Goal: Transaction & Acquisition: Purchase product/service

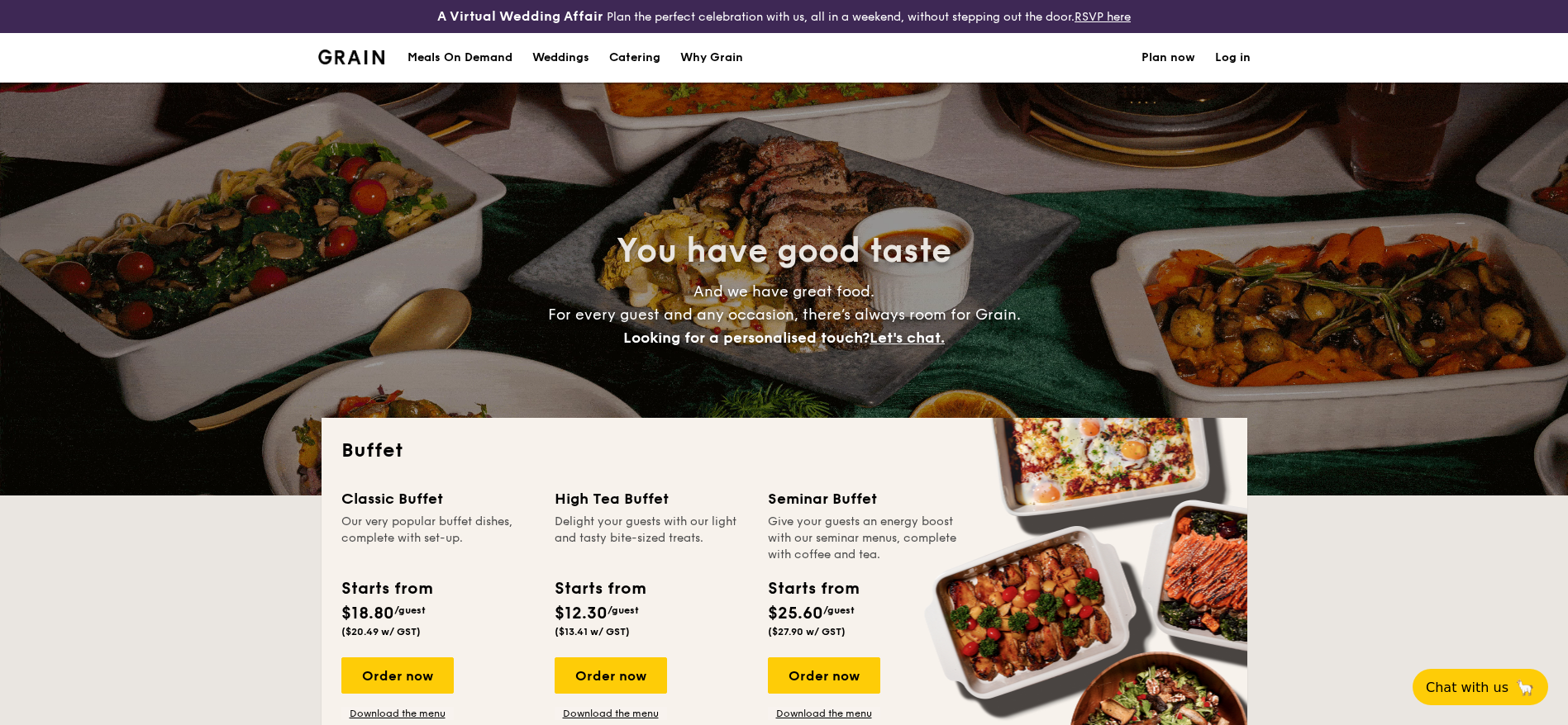
select select
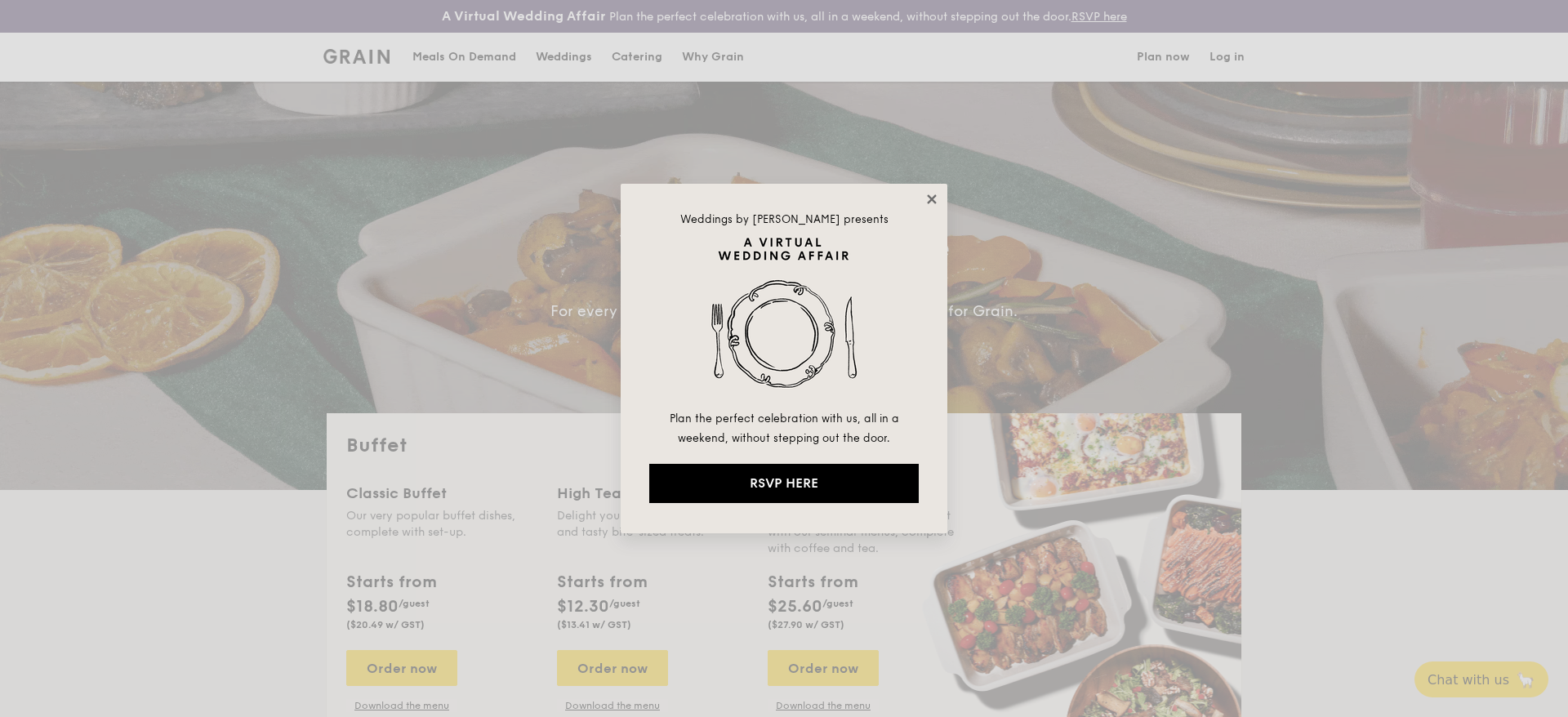
click at [928, 199] on icon at bounding box center [931, 199] width 14 height 14
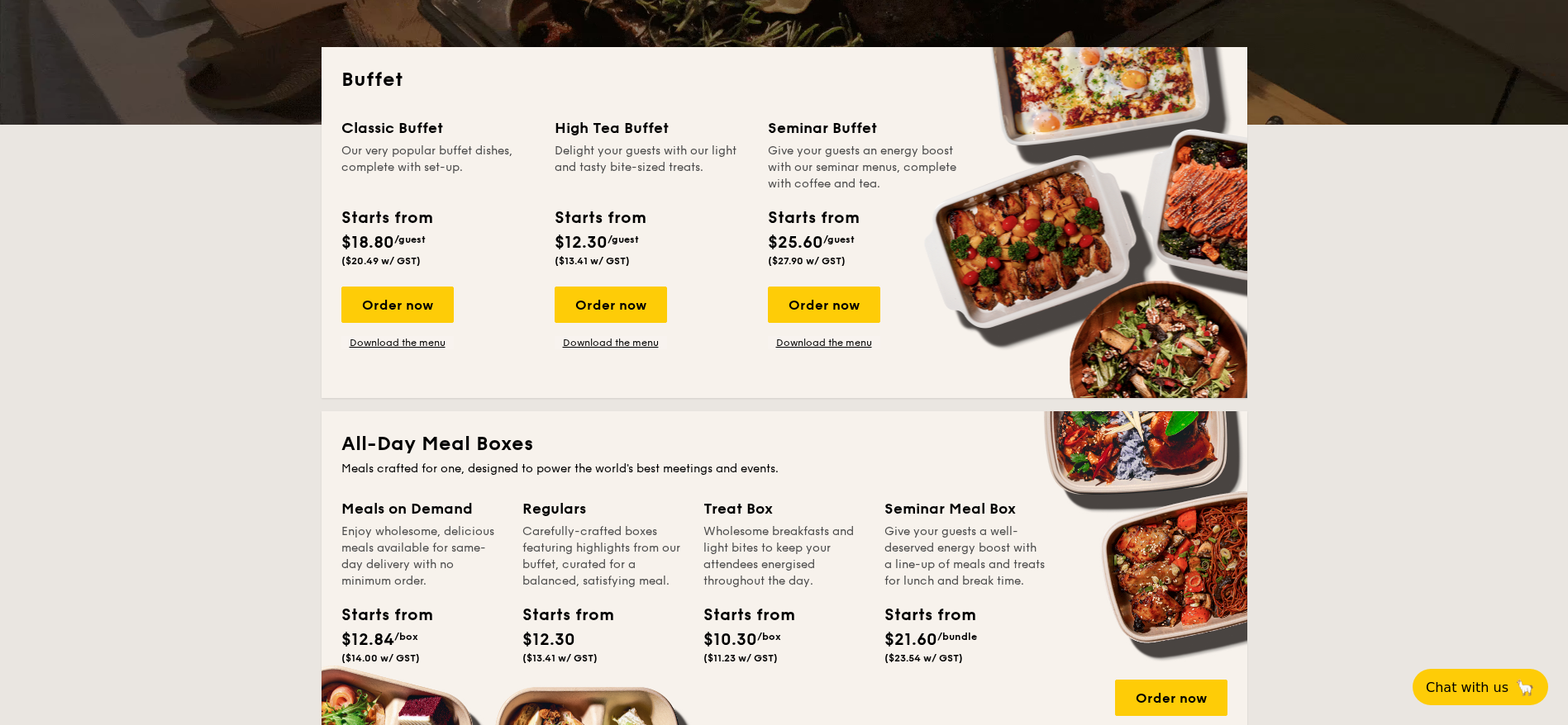
scroll to position [372, 0]
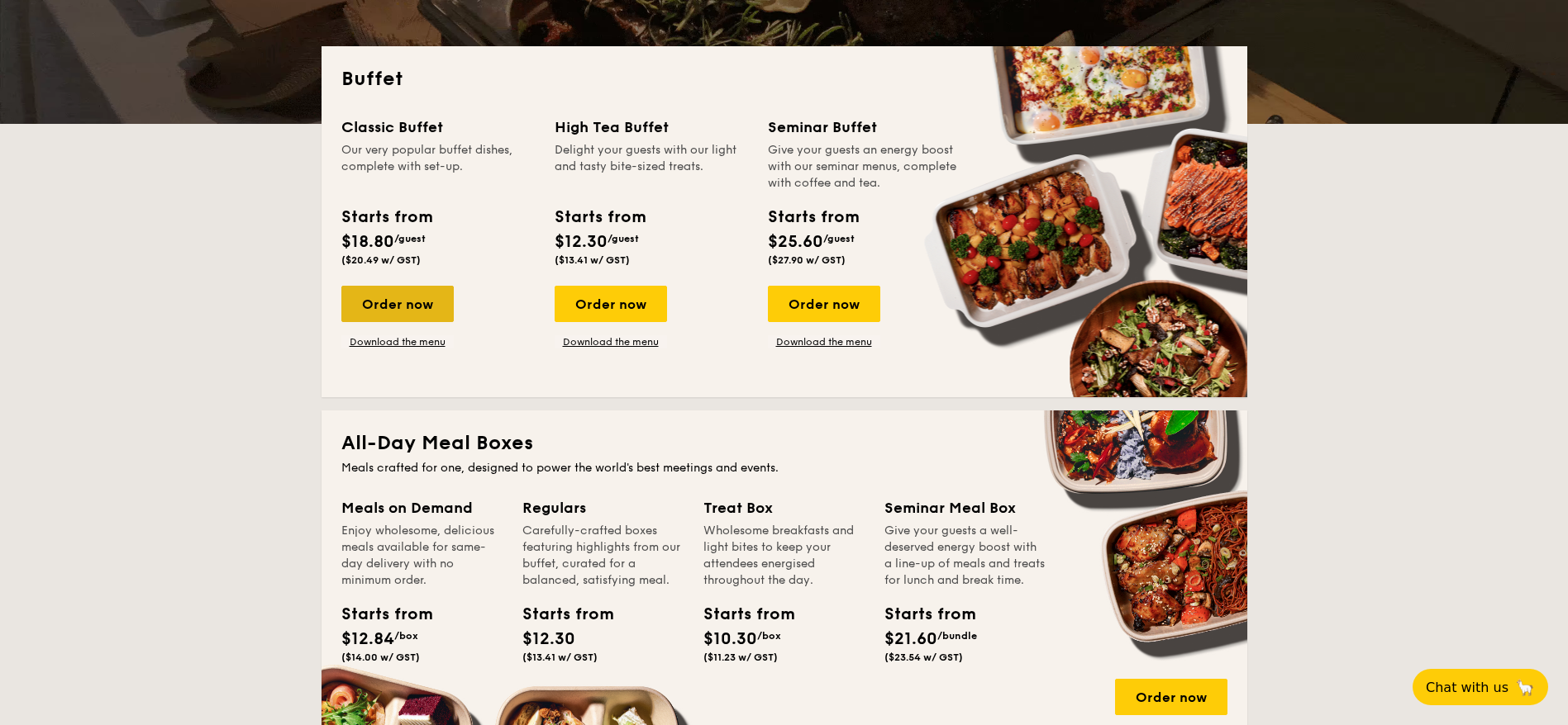
click at [425, 296] on div "Order now" at bounding box center [397, 304] width 113 height 37
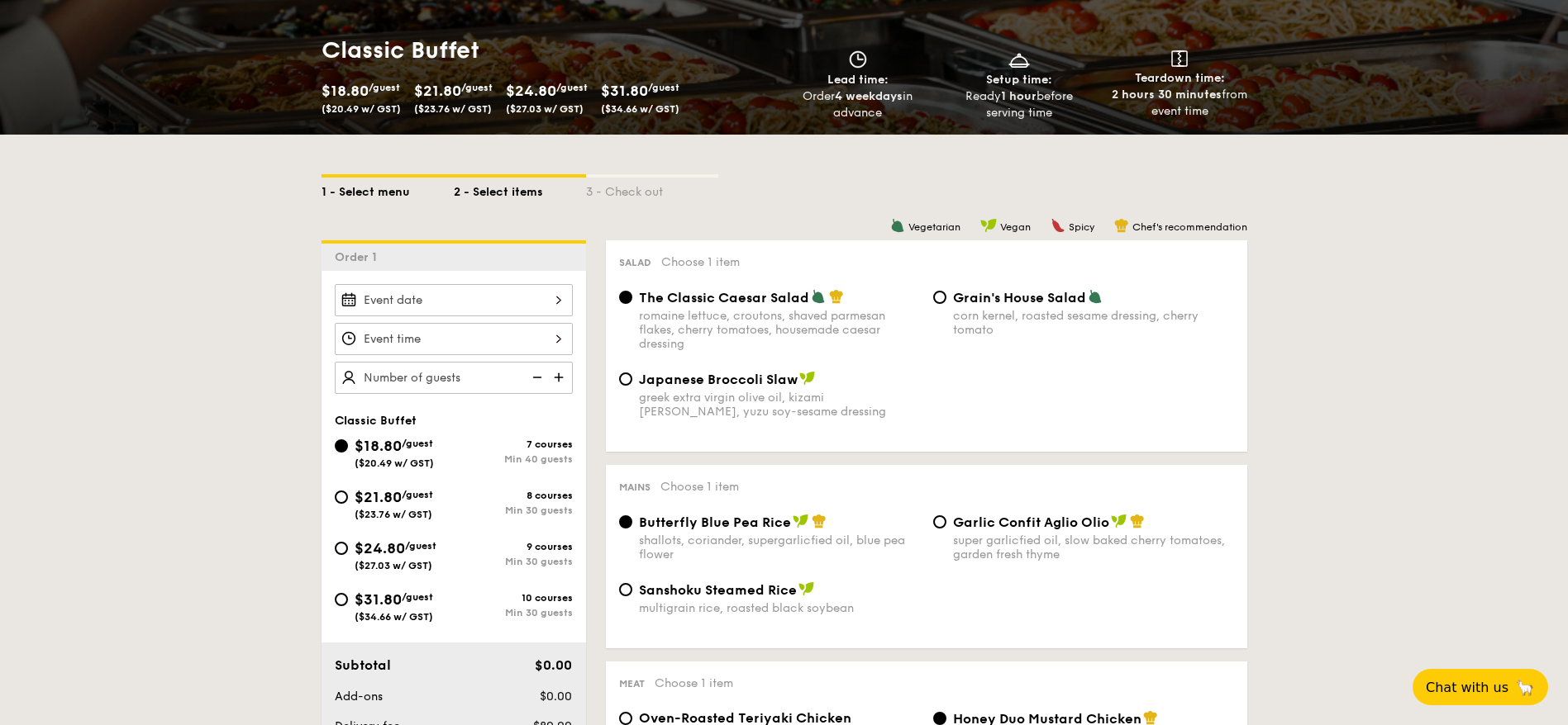
scroll to position [248, 0]
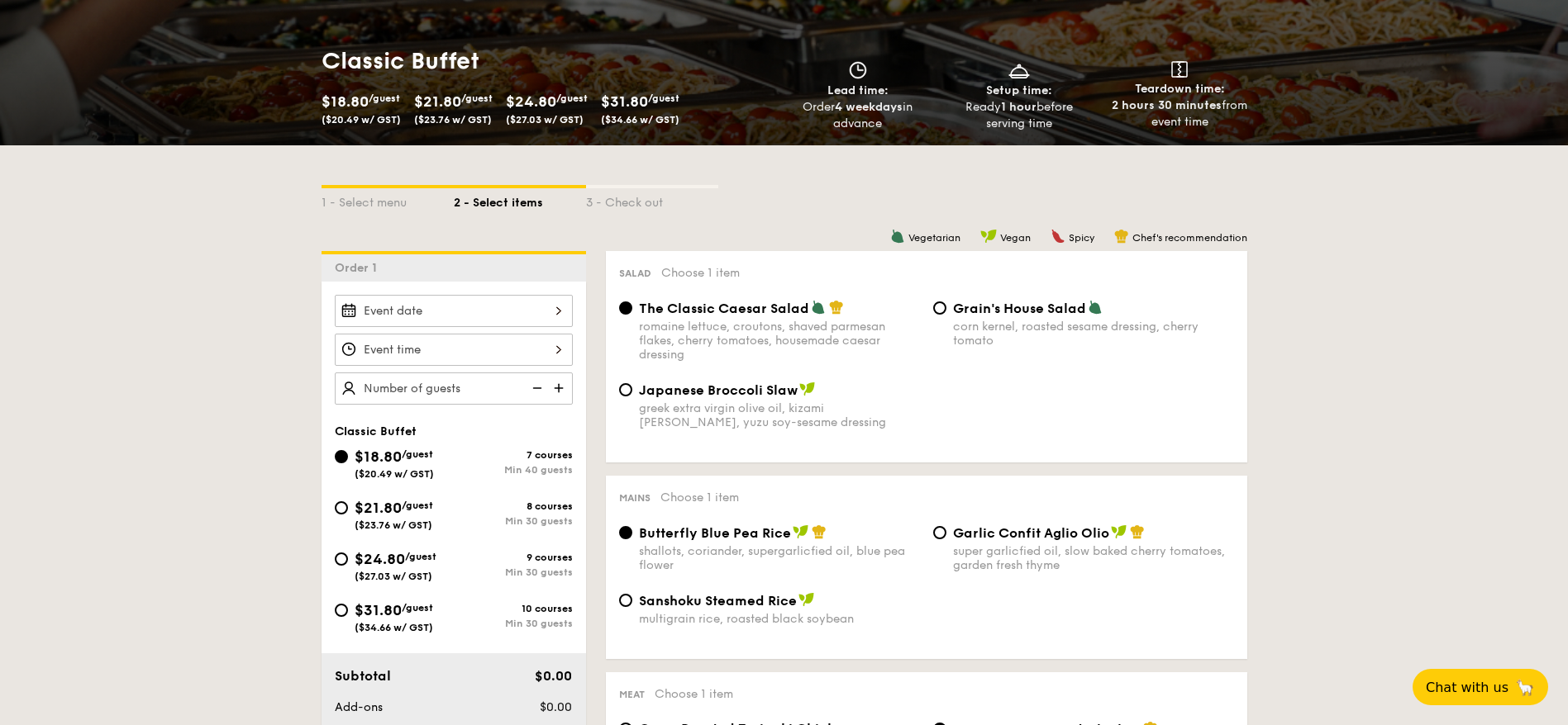
click at [466, 296] on div at bounding box center [453, 312] width 238 height 33
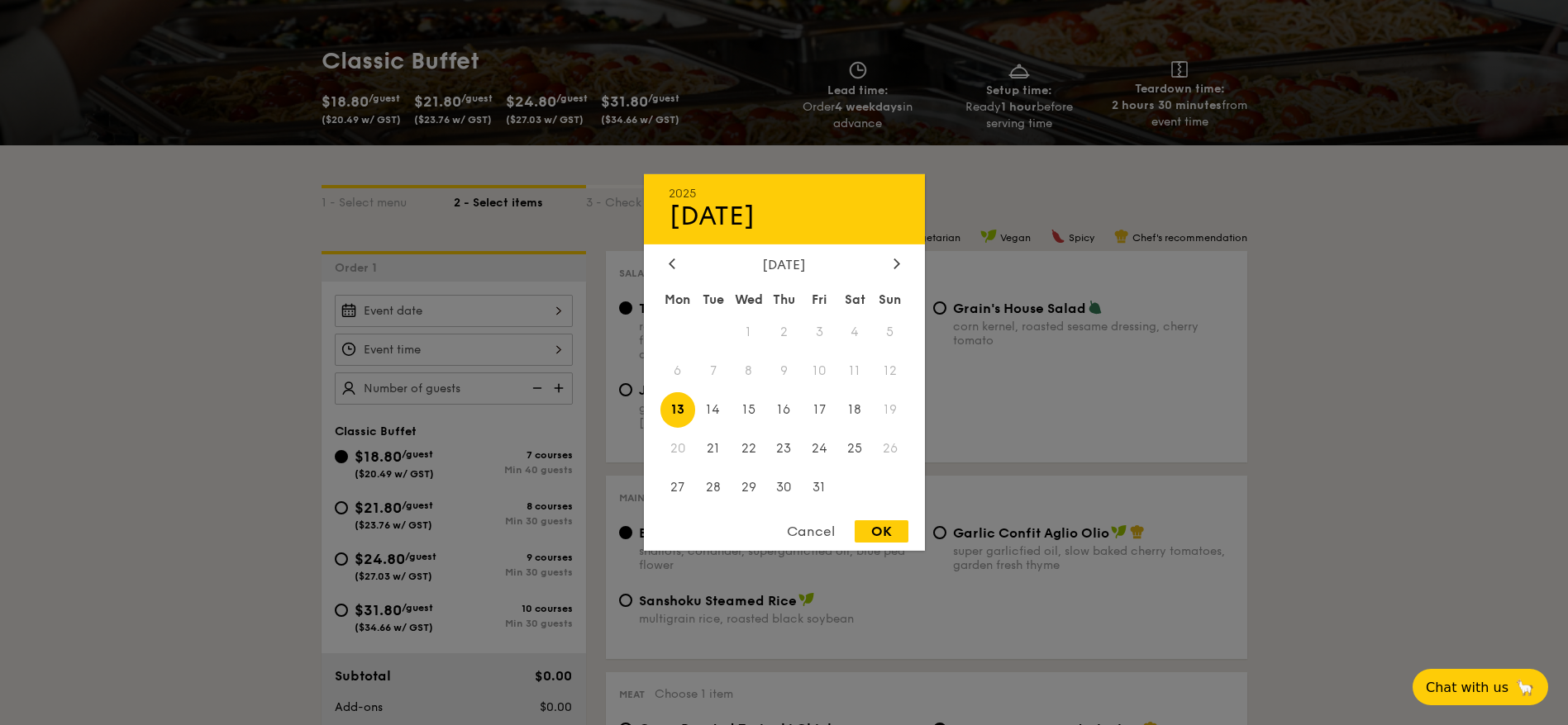
click at [891, 255] on div "2025 Oct [DATE] Tue Wed Thu Fri Sat Sun 1 2 3 4 5 6 7 8 9 10 11 12 13 14 15 16 …" at bounding box center [784, 362] width 281 height 377
click at [898, 266] on icon at bounding box center [897, 262] width 7 height 11
click at [674, 262] on icon at bounding box center [671, 262] width 7 height 11
click at [818, 493] on span "28" at bounding box center [819, 487] width 36 height 36
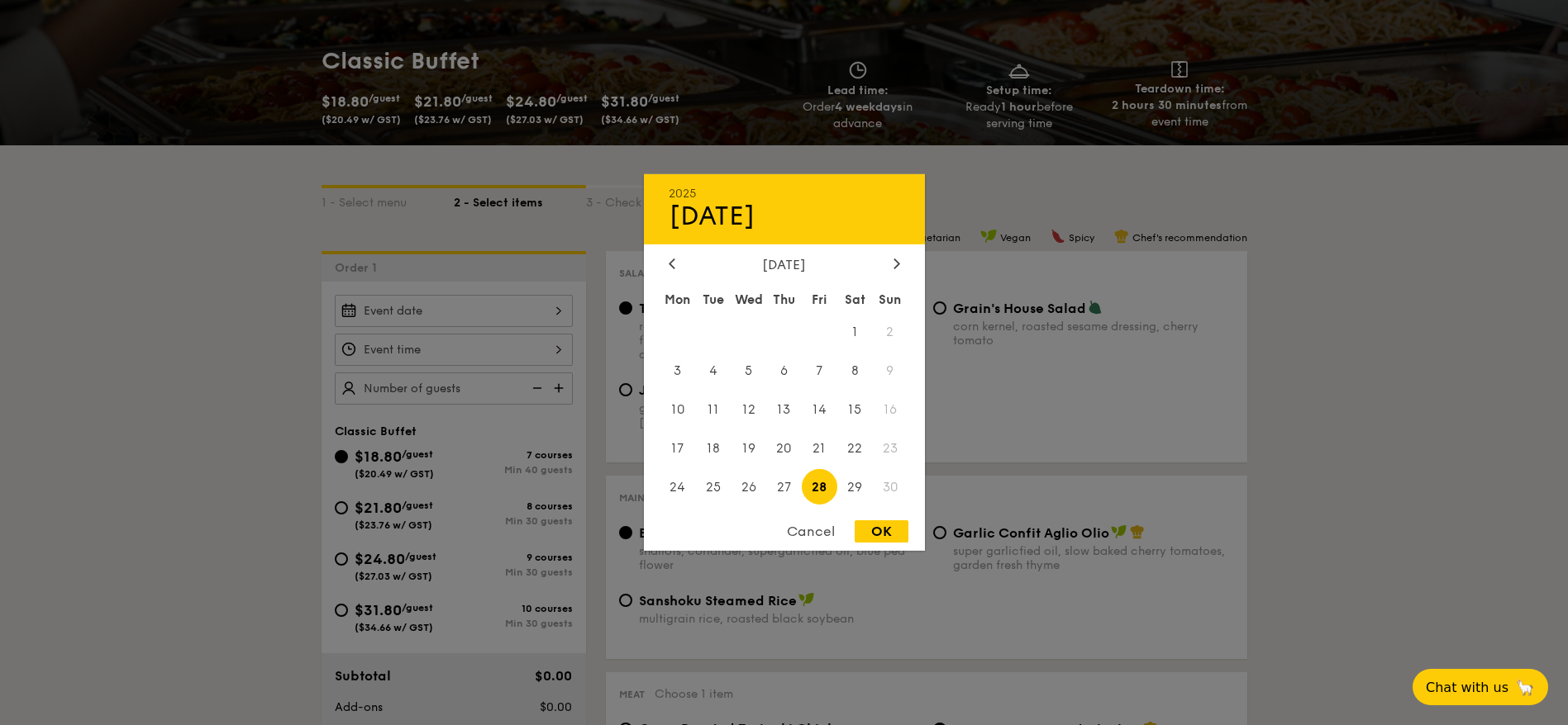
click at [900, 536] on div "OK" at bounding box center [881, 531] width 54 height 22
type input "[DATE]"
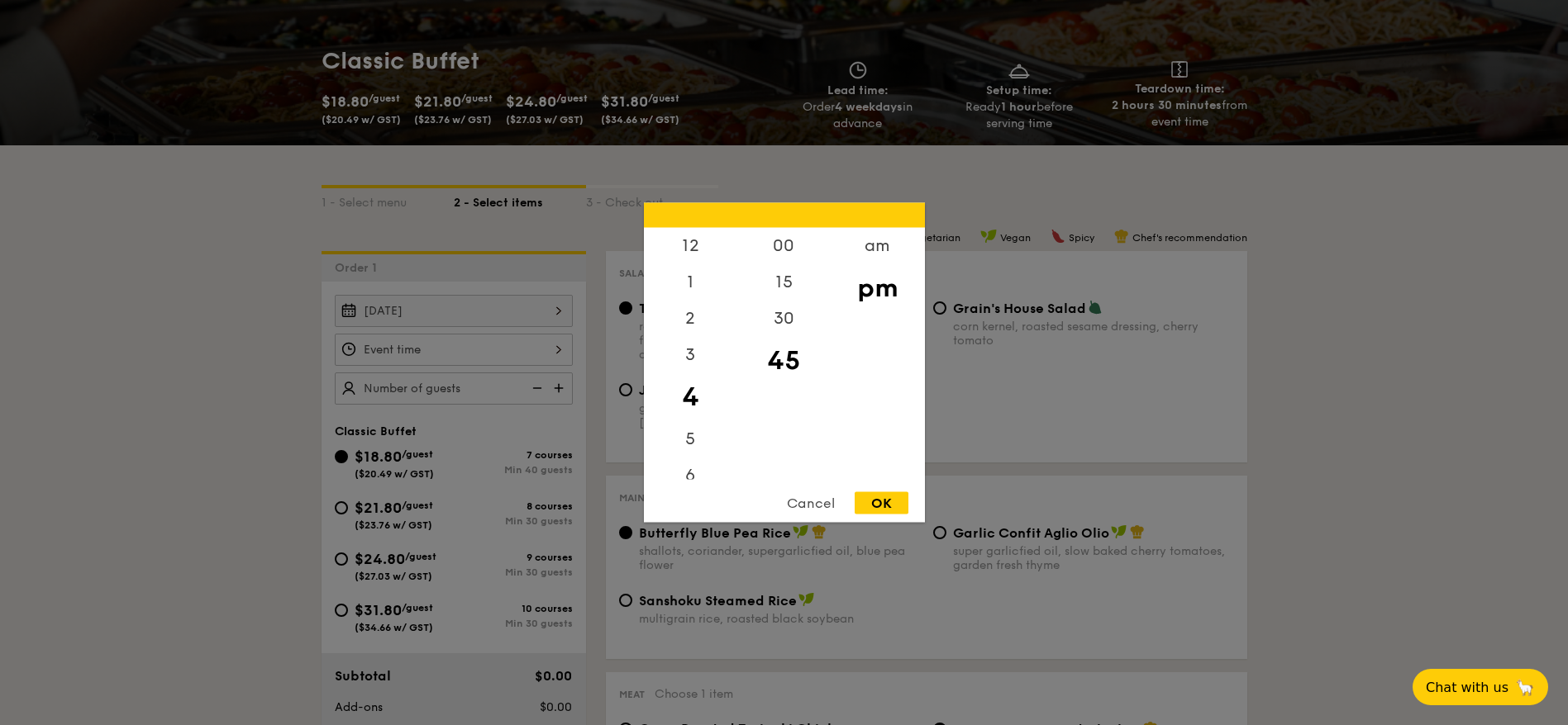
click at [443, 350] on div "12 1 2 3 4 5 6 7 8 9 10 11 00 15 30 45 am pm Cancel OK" at bounding box center [453, 350] width 238 height 33
click at [698, 313] on div "7" at bounding box center [690, 322] width 93 height 48
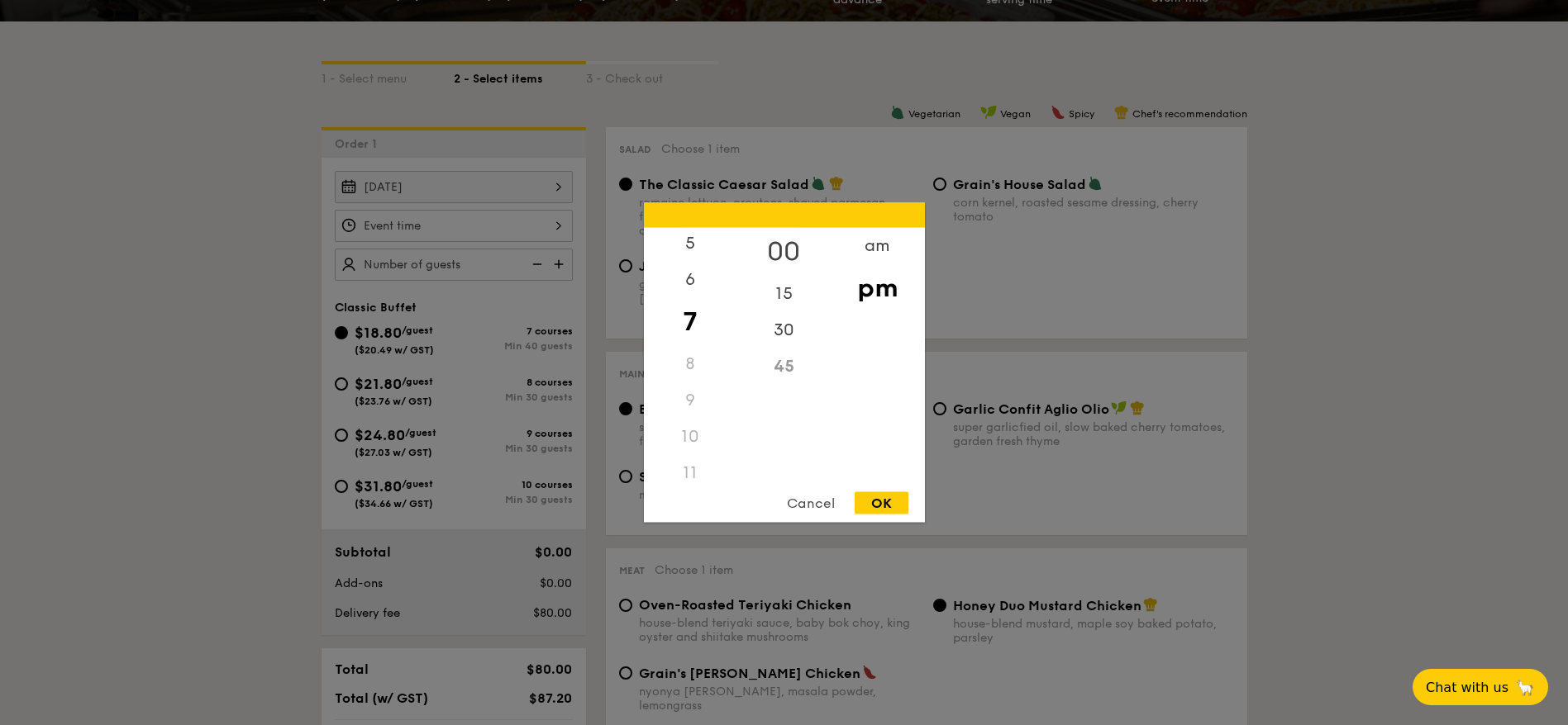
click at [777, 247] on div "00" at bounding box center [783, 252] width 93 height 48
click at [880, 493] on div "OK" at bounding box center [881, 503] width 54 height 22
type input "7:00PM"
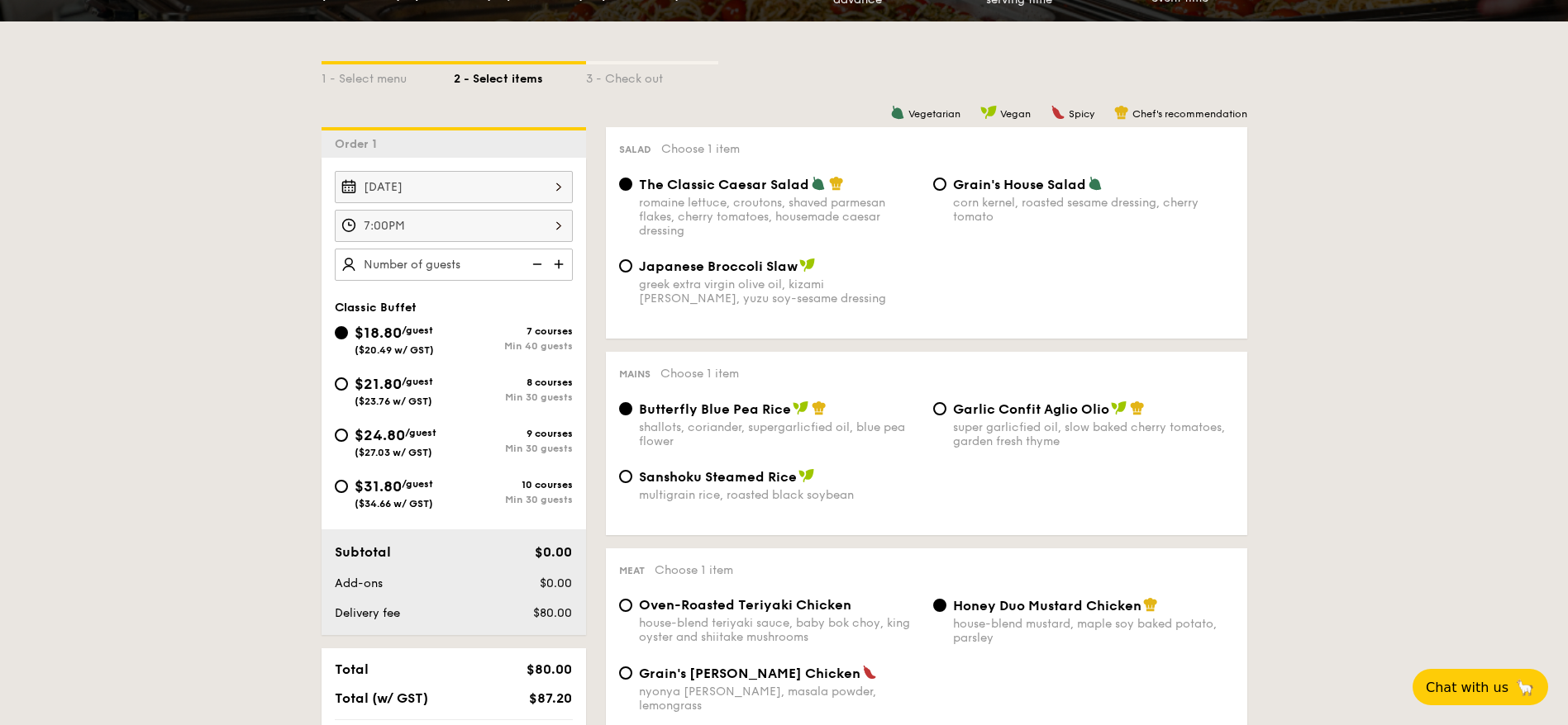
click at [561, 262] on img at bounding box center [561, 264] width 25 height 32
click at [538, 263] on img at bounding box center [536, 264] width 25 height 32
type input "45 guests"
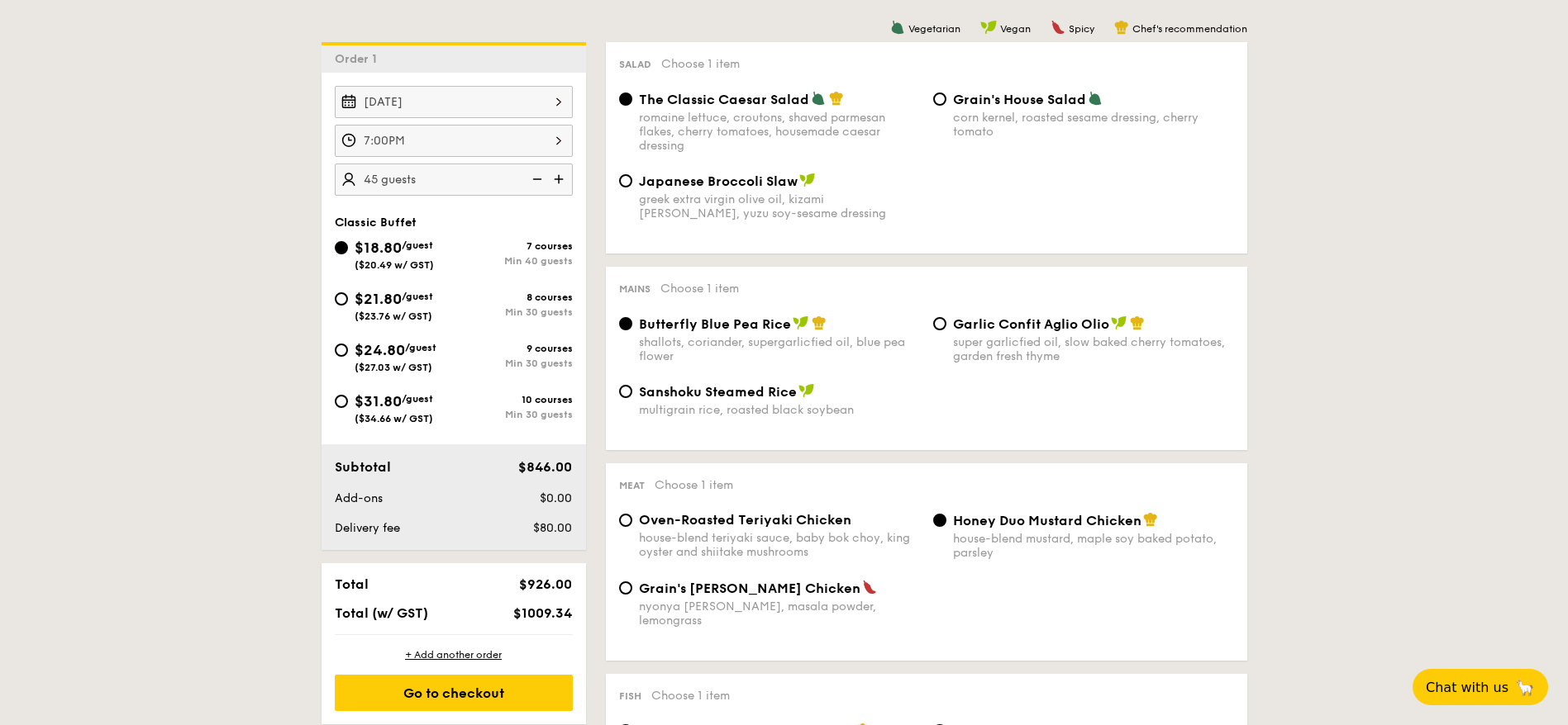
scroll to position [495, 0]
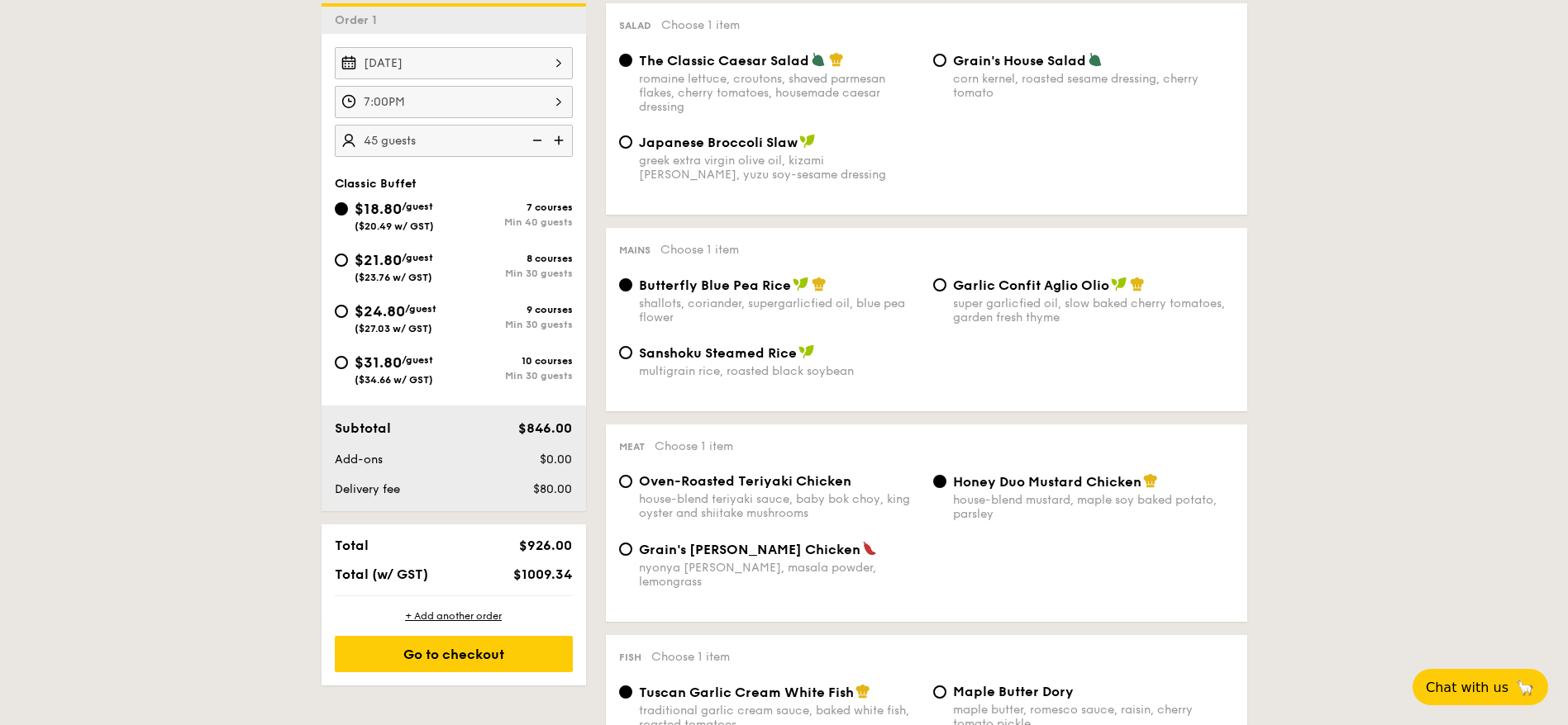
click at [1022, 310] on div "super garlicfied oil, slow baked cherry tomatoes, garden fresh thyme" at bounding box center [1094, 310] width 281 height 28
click at [947, 291] on input "Garlic Confit Aglio Olio super garlicfied oil, slow baked cherry tomatoes, gard…" at bounding box center [940, 286] width 13 height 13
radio input "true"
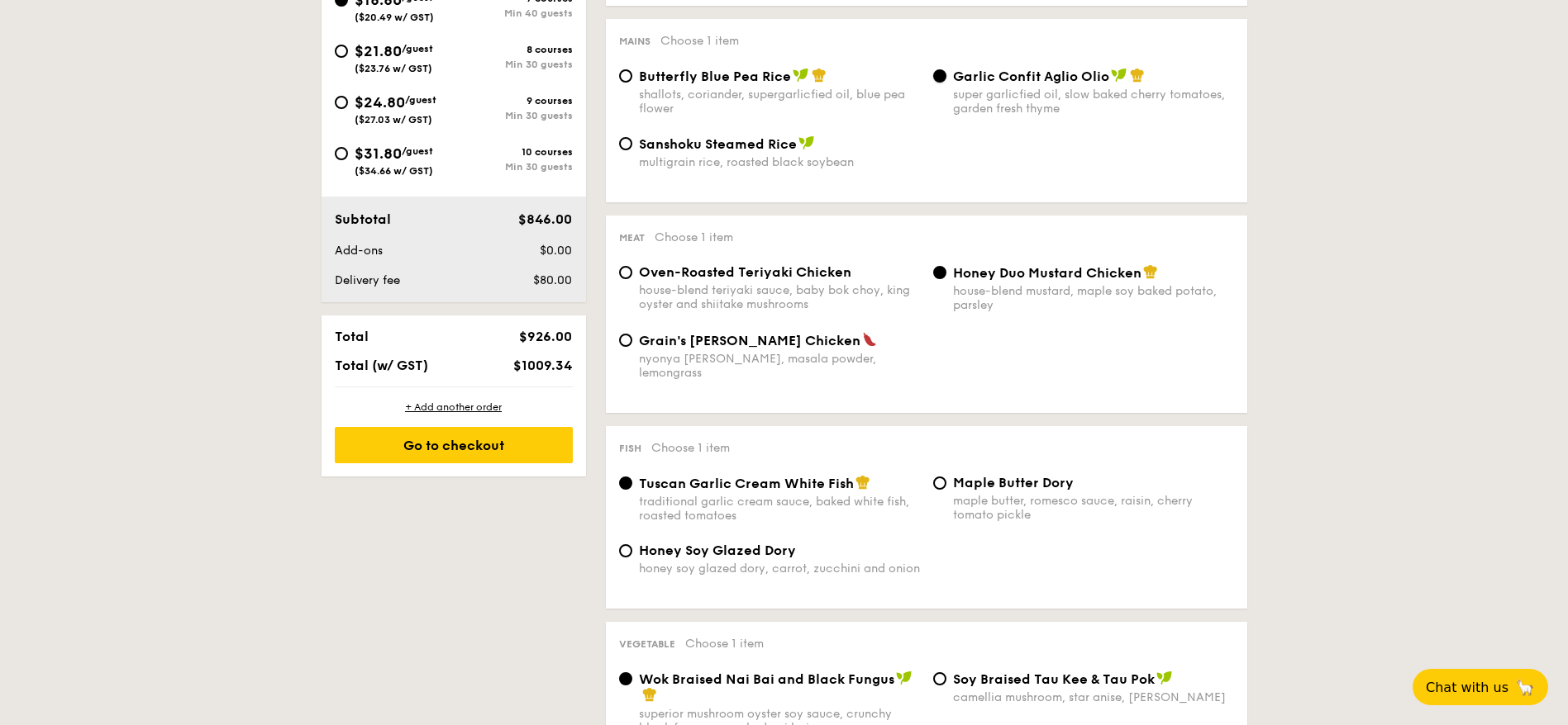
scroll to position [743, 0]
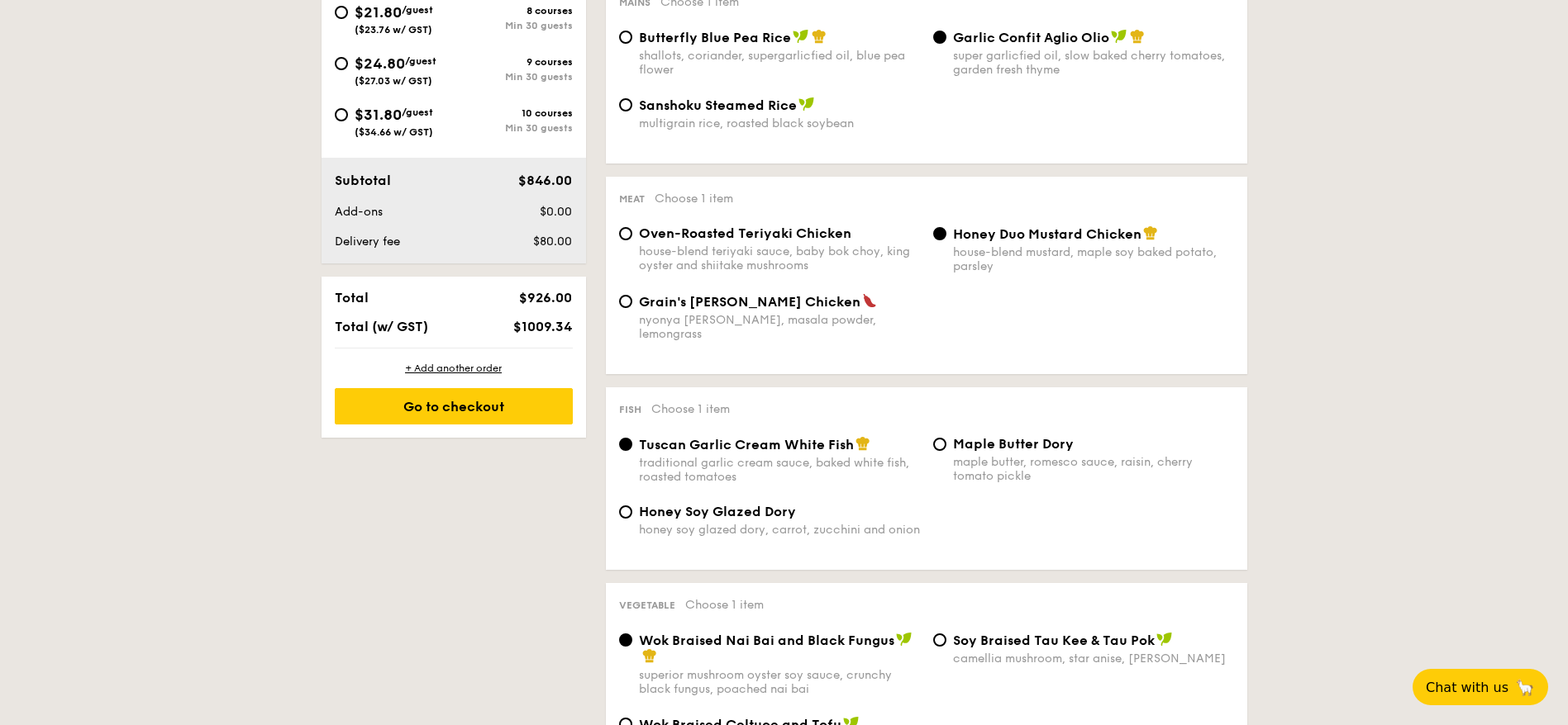
click at [1001, 257] on div "house-blend mustard, maple soy baked potato, parsley" at bounding box center [1094, 259] width 281 height 28
click at [947, 240] on input "Honey Duo Mustard Chicken house-blend mustard, maple soy baked potato, parsley" at bounding box center [940, 234] width 13 height 13
click at [1023, 246] on div "house-blend mustard, maple soy baked potato, parsley" at bounding box center [1094, 259] width 281 height 28
click at [947, 240] on input "Honey Duo Mustard Chicken house-blend mustard, maple soy baked potato, parsley" at bounding box center [940, 234] width 13 height 13
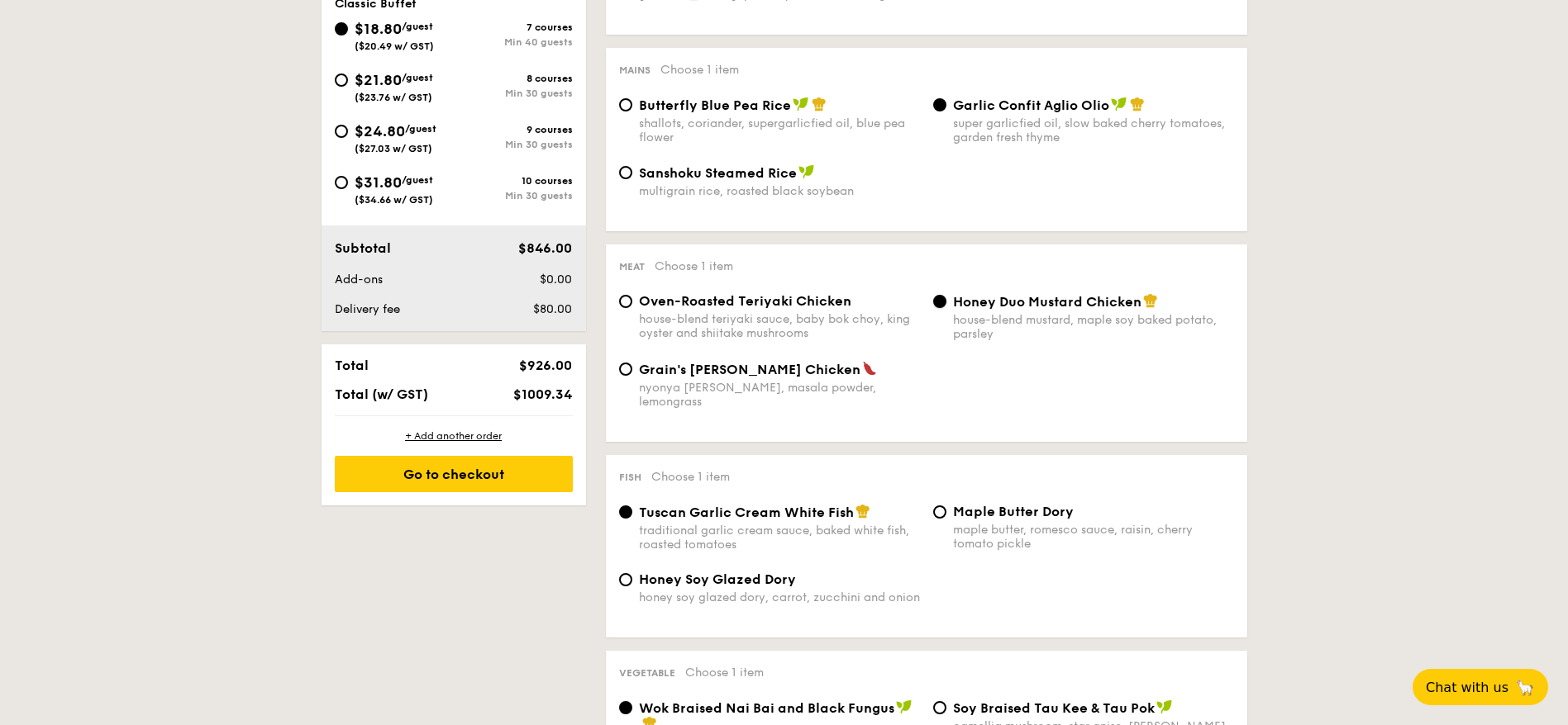
scroll to position [619, 0]
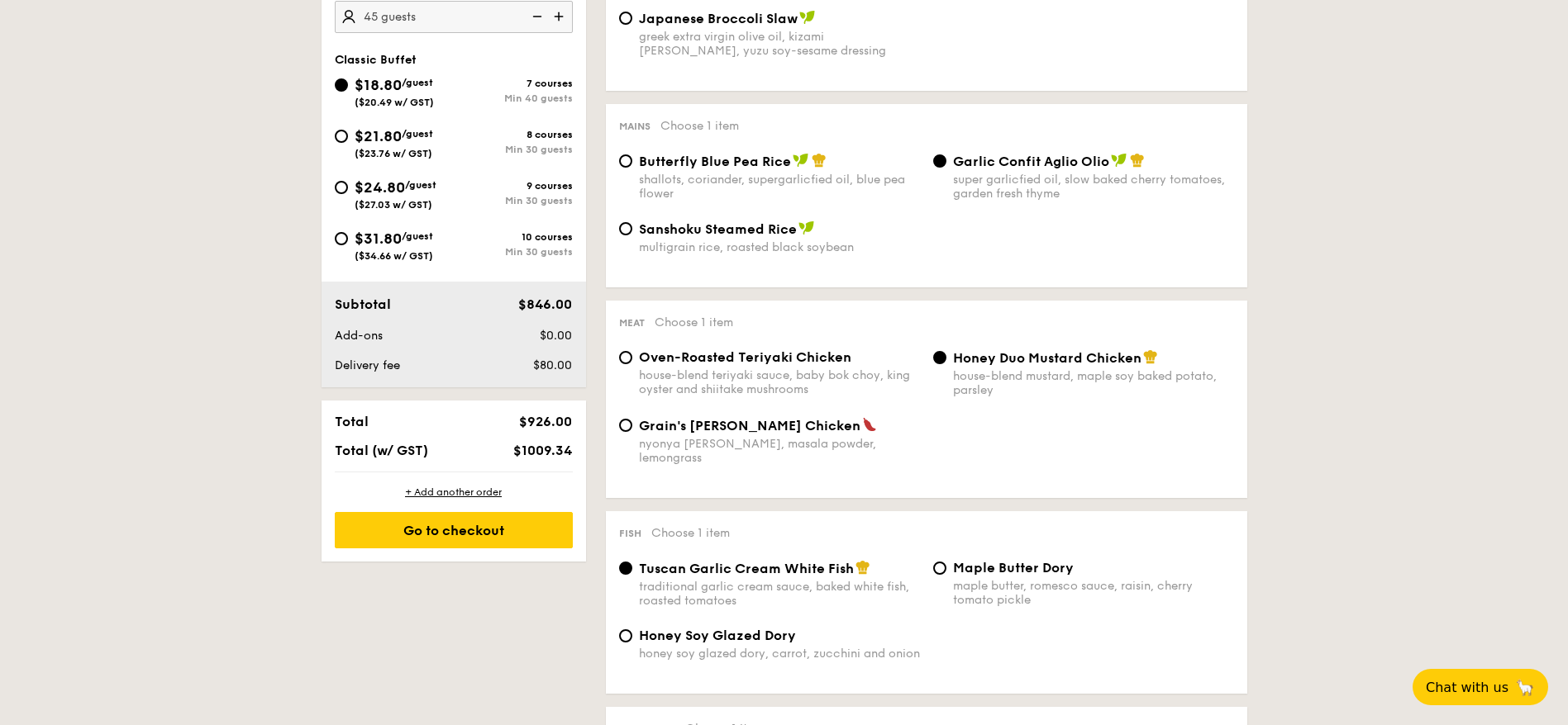
click at [454, 146] on div "Min 30 guests" at bounding box center [514, 149] width 119 height 12
click at [348, 143] on input "$21.80 /guest ($23.76 w/ GST) 8 courses Min 30 guests" at bounding box center [341, 137] width 13 height 13
radio input "true"
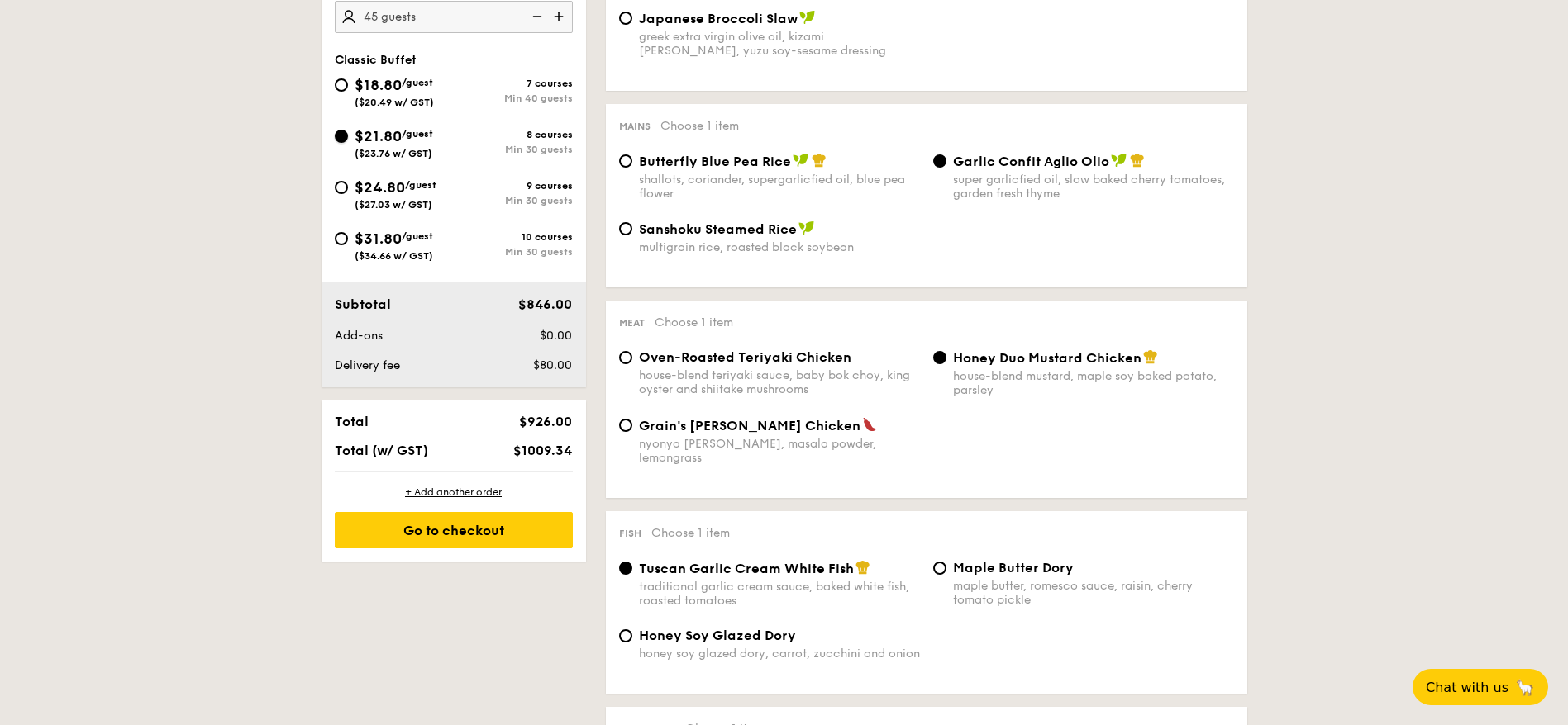
radio input "true"
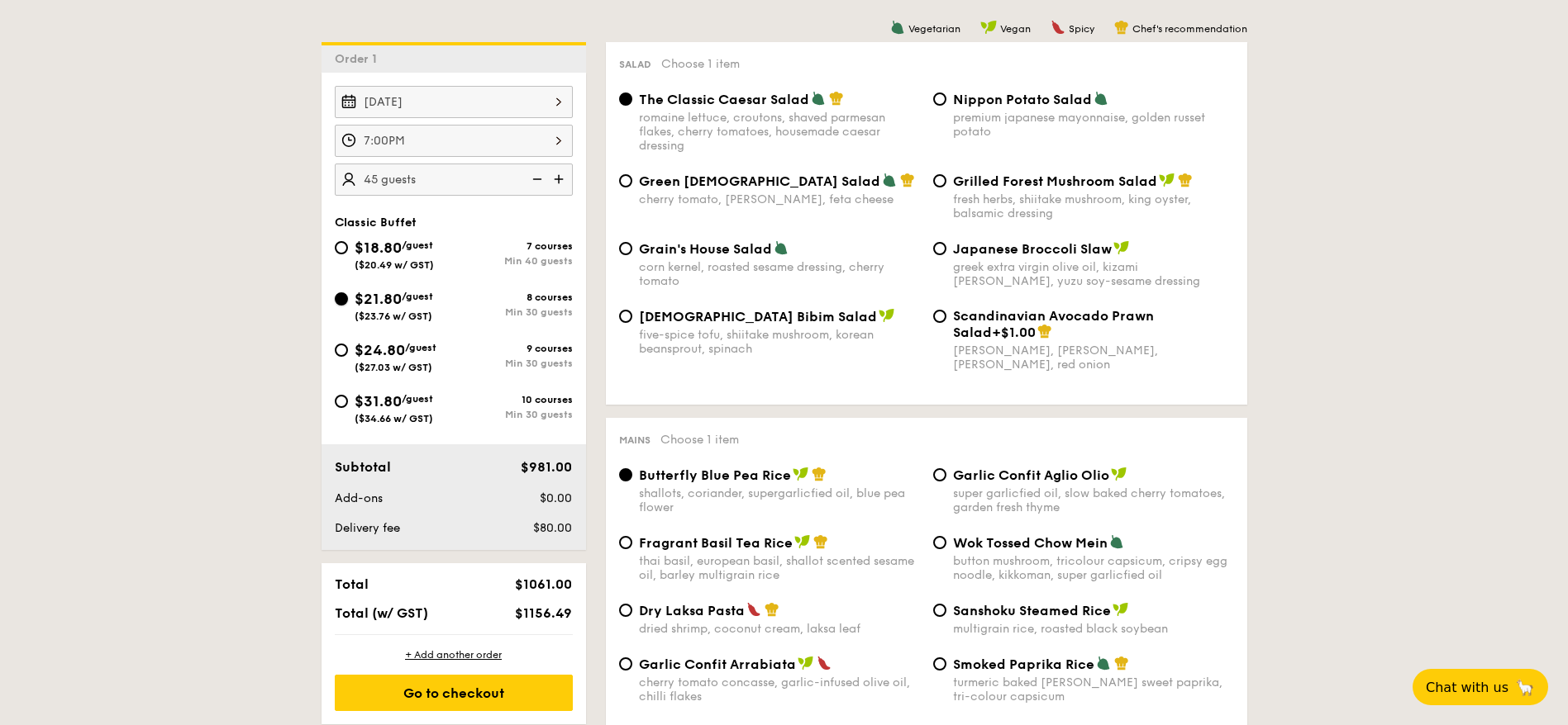
scroll to position [495, 0]
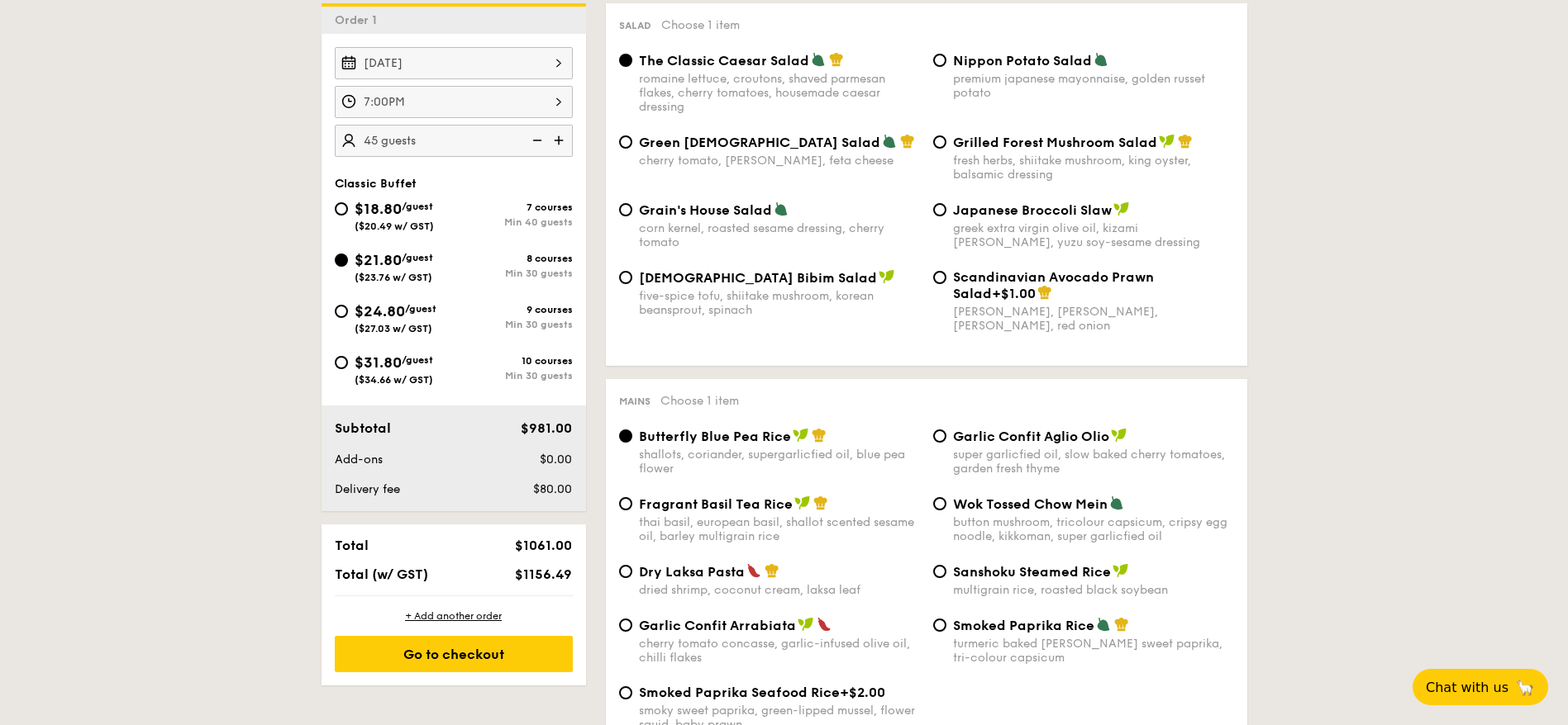
click at [1065, 436] on span "Garlic Confit Aglio Olio" at bounding box center [1031, 437] width 156 height 15
click at [947, 436] on input "Garlic Confit Aglio Olio super garlicfied oil, slow baked cherry tomatoes, gard…" at bounding box center [940, 437] width 13 height 13
radio input "true"
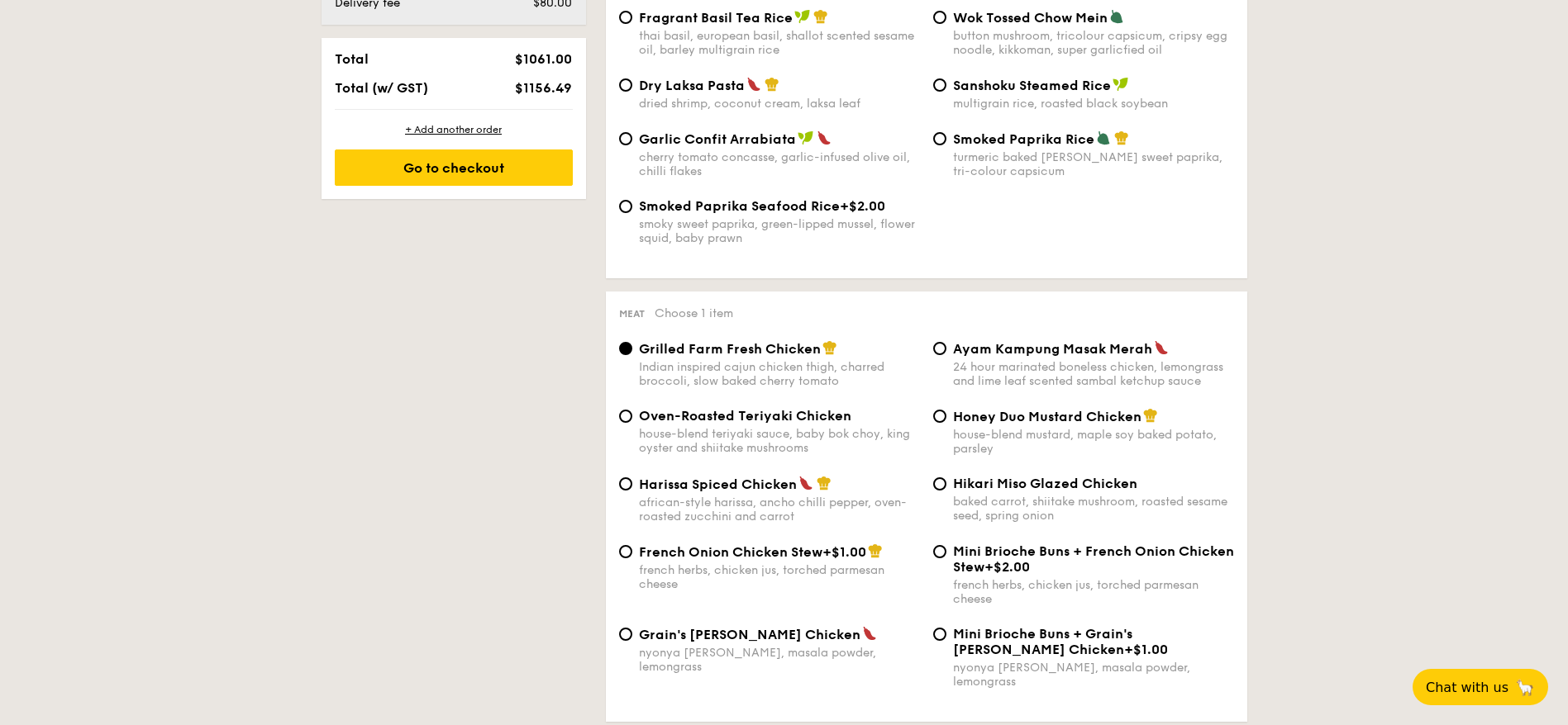
scroll to position [991, 0]
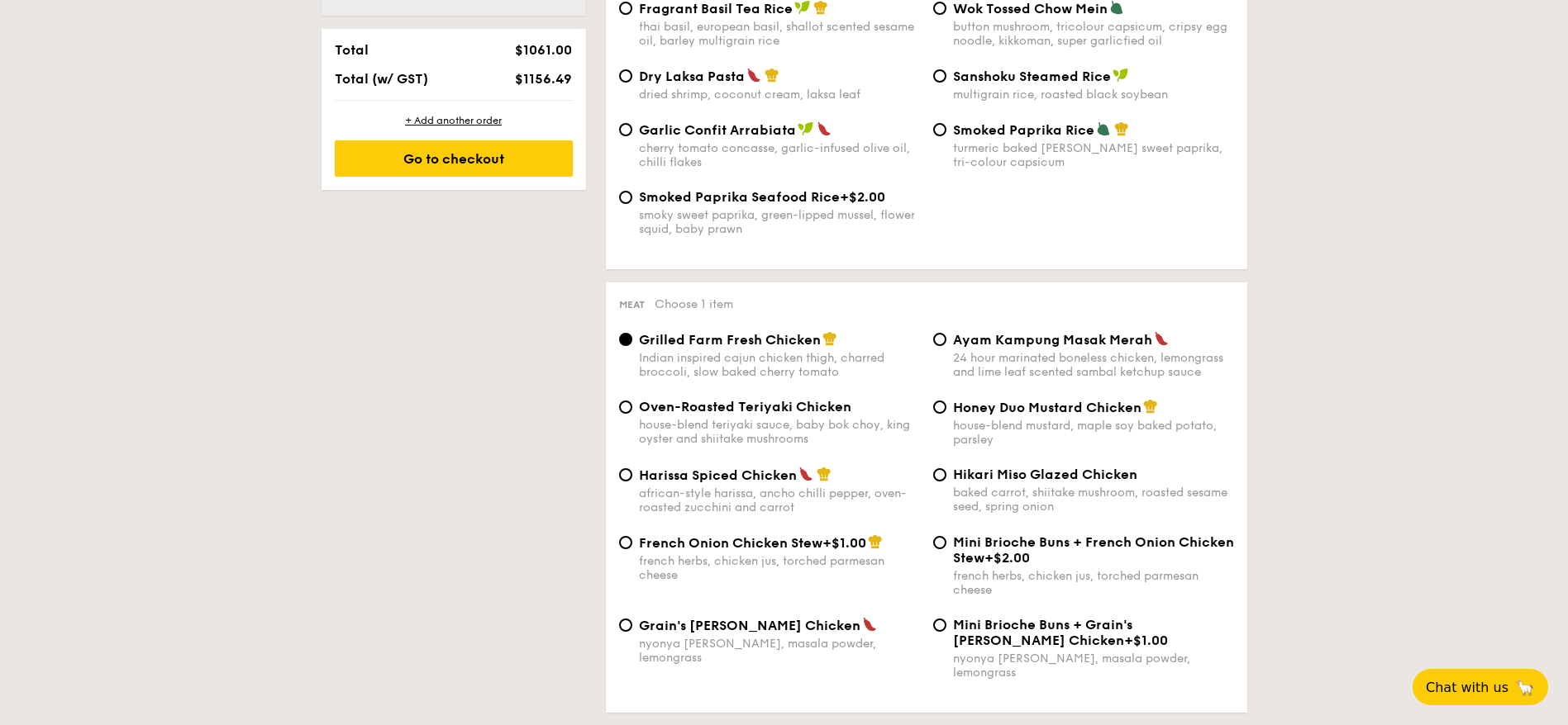
click at [1048, 353] on div "24 hour marinated boneless chicken, lemongrass and lime leaf scented sambal ket…" at bounding box center [1094, 364] width 281 height 28
click at [947, 346] on input "Ayam Kampung Masak Merah 24 hour marinated boneless chicken, lemongrass and lim…" at bounding box center [940, 339] width 13 height 13
radio input "true"
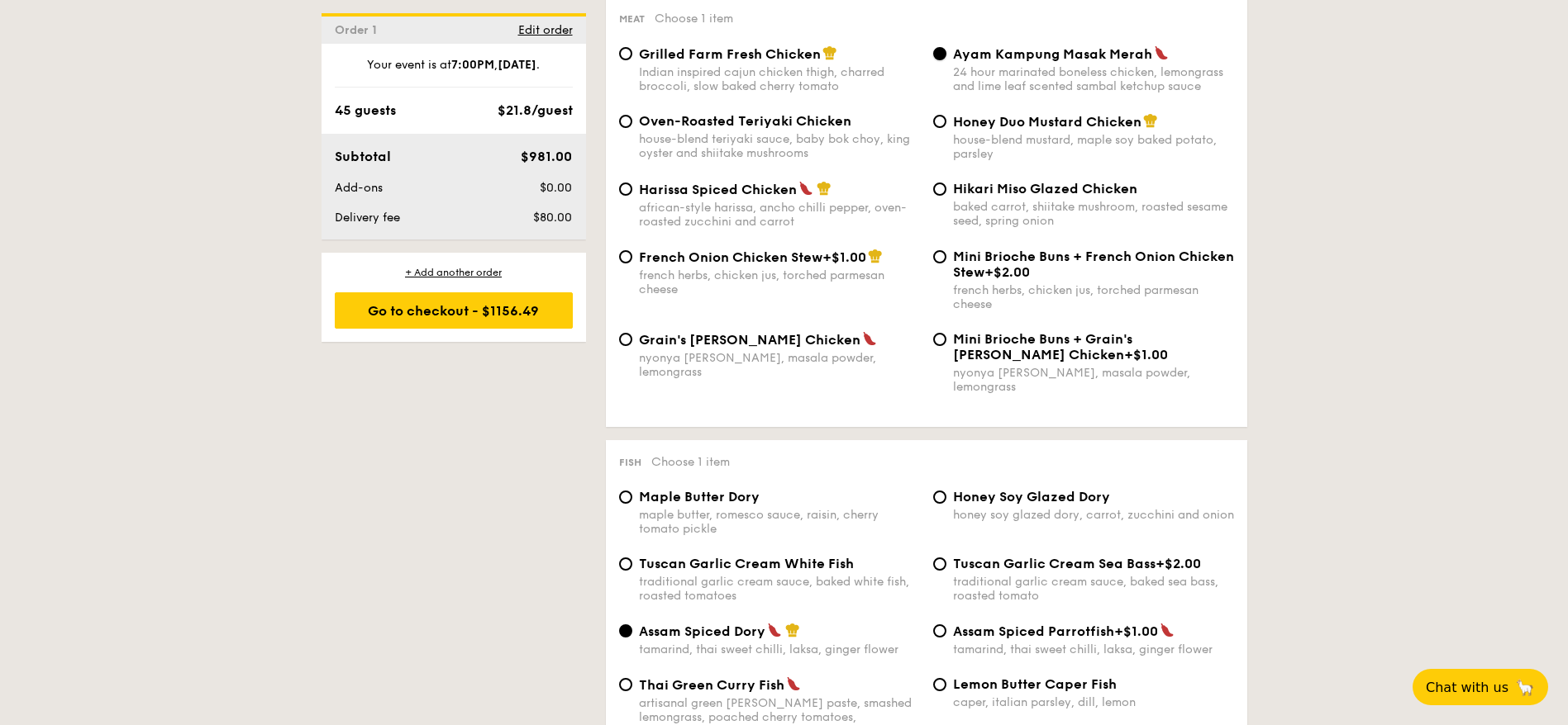
scroll to position [1239, 0]
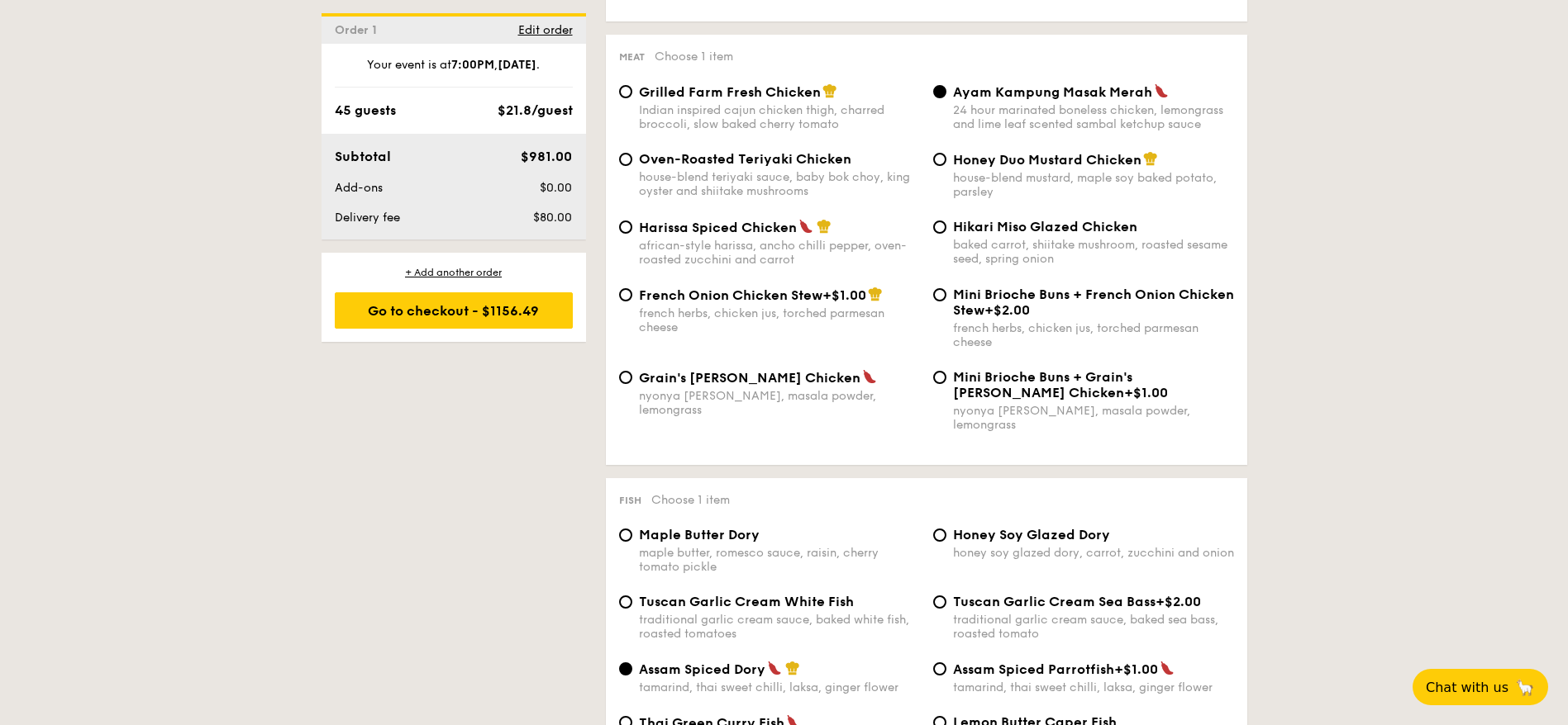
click at [936, 234] on div "Hikari Miso Glazed Chicken baked carrot, shiitake mushroom, roasted sesame seed…" at bounding box center [1083, 242] width 314 height 47
click at [944, 232] on input "Hikari Miso Glazed Chicken baked carrot, shiitake mushroom, roasted sesame seed…" at bounding box center [940, 227] width 13 height 13
radio input "true"
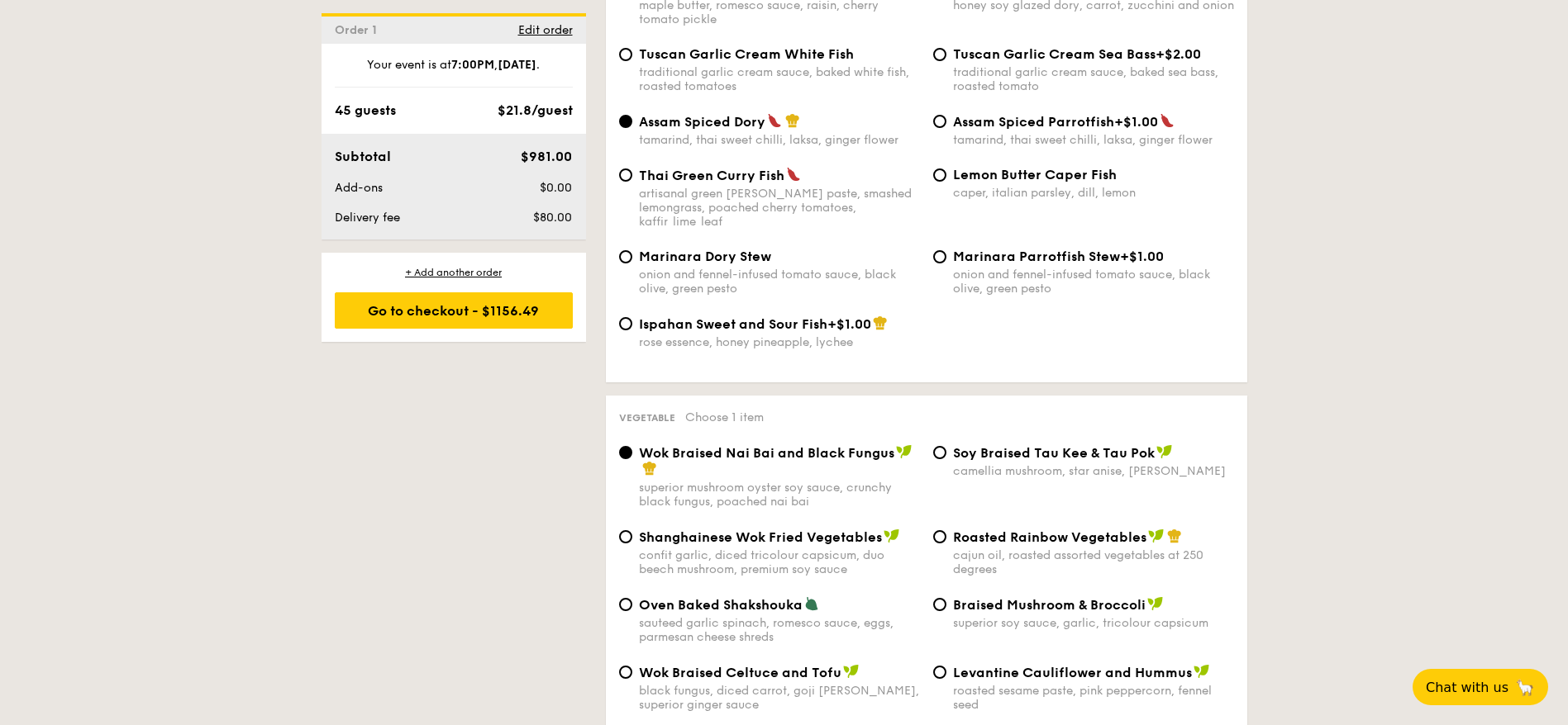
scroll to position [1859, 0]
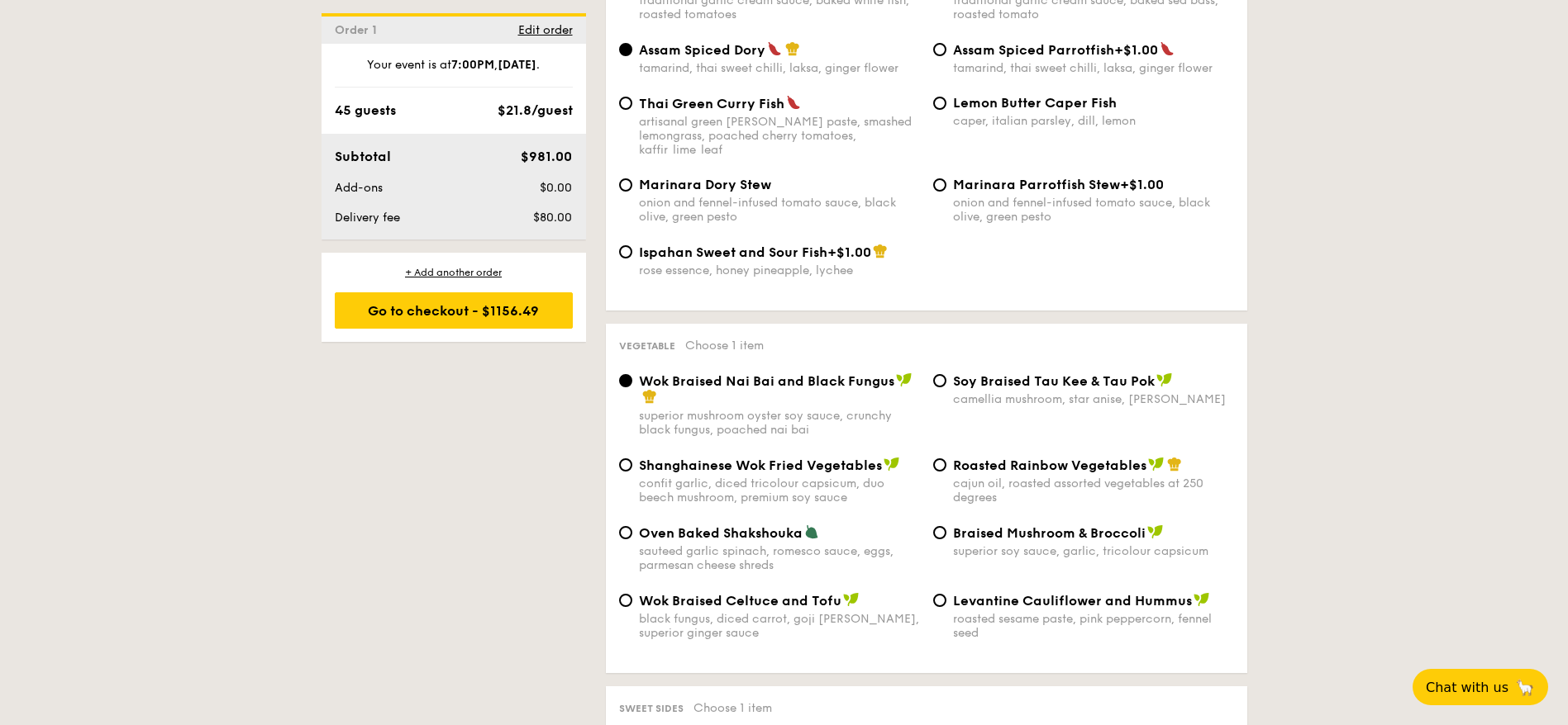
click at [674, 495] on div "Shanghainese Wok Fried Vegetables confit garlic, diced tricolour capsicum, duo …" at bounding box center [926, 490] width 628 height 67
click at [666, 525] on span "Oven Baked Shakshouka" at bounding box center [721, 533] width 164 height 15
click at [632, 526] on input "Oven Baked Shakshouka sauteed garlic spinach, romesco sauce, eggs, parmesan che…" at bounding box center [625, 533] width 13 height 13
radio input "true"
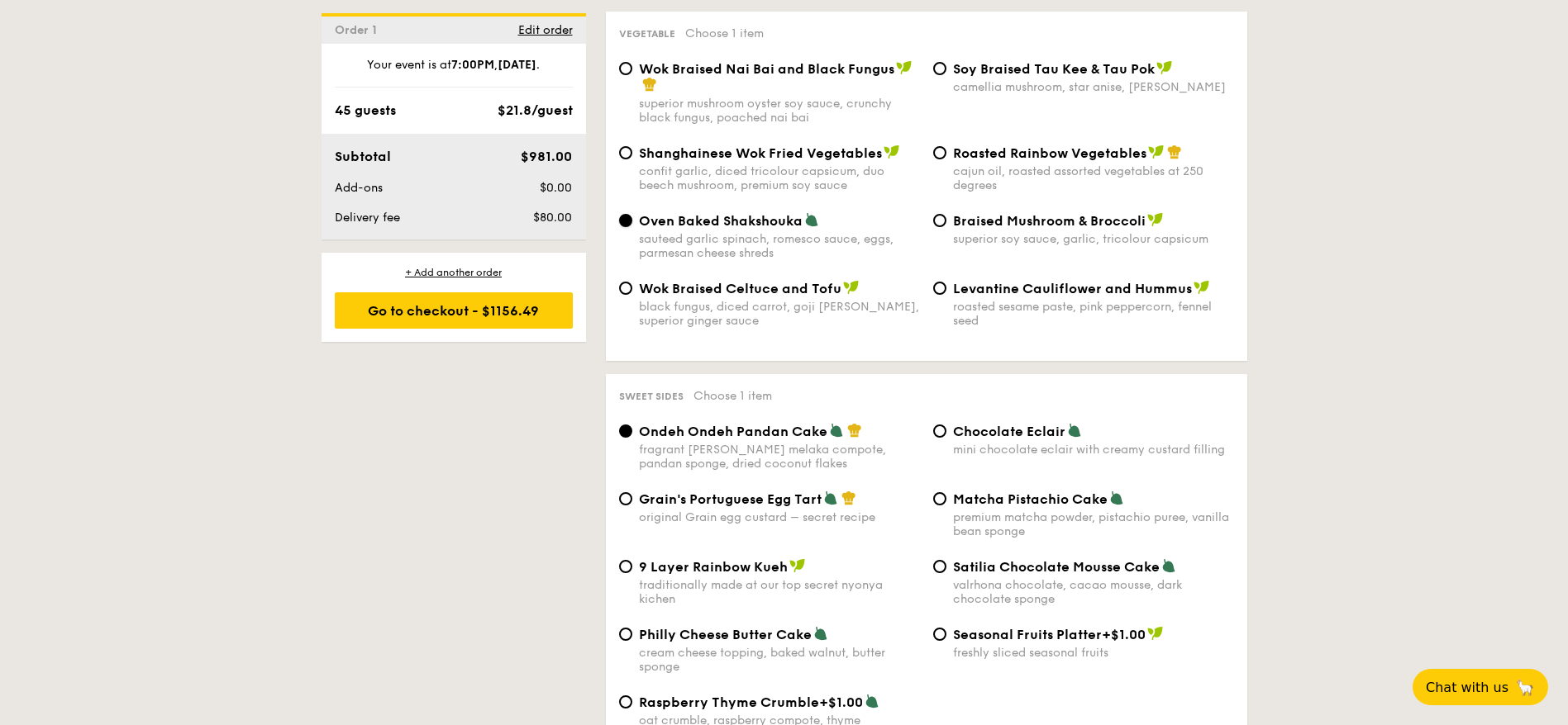
scroll to position [2231, 0]
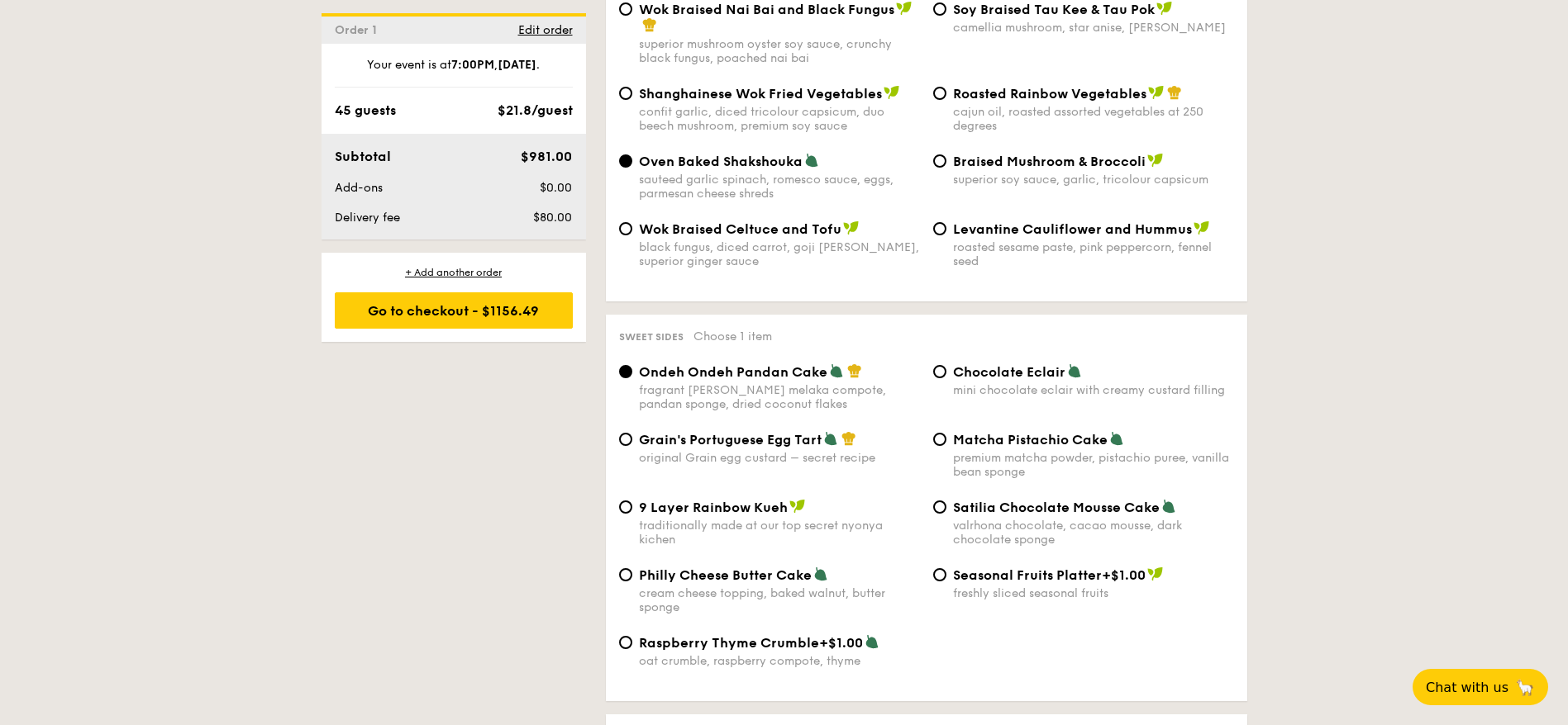
click at [650, 530] on div "9 Layer Rainbow Kueh traditionally made at our top secret nyonya kichen Satilia…" at bounding box center [926, 533] width 628 height 67
click at [640, 567] on span "Philly Cheese Butter Cake" at bounding box center [725, 575] width 173 height 15
click at [632, 568] on input "Philly Cheese Butter Cake cream cheese topping, baked walnut, butter sponge" at bounding box center [625, 575] width 13 height 13
radio input "true"
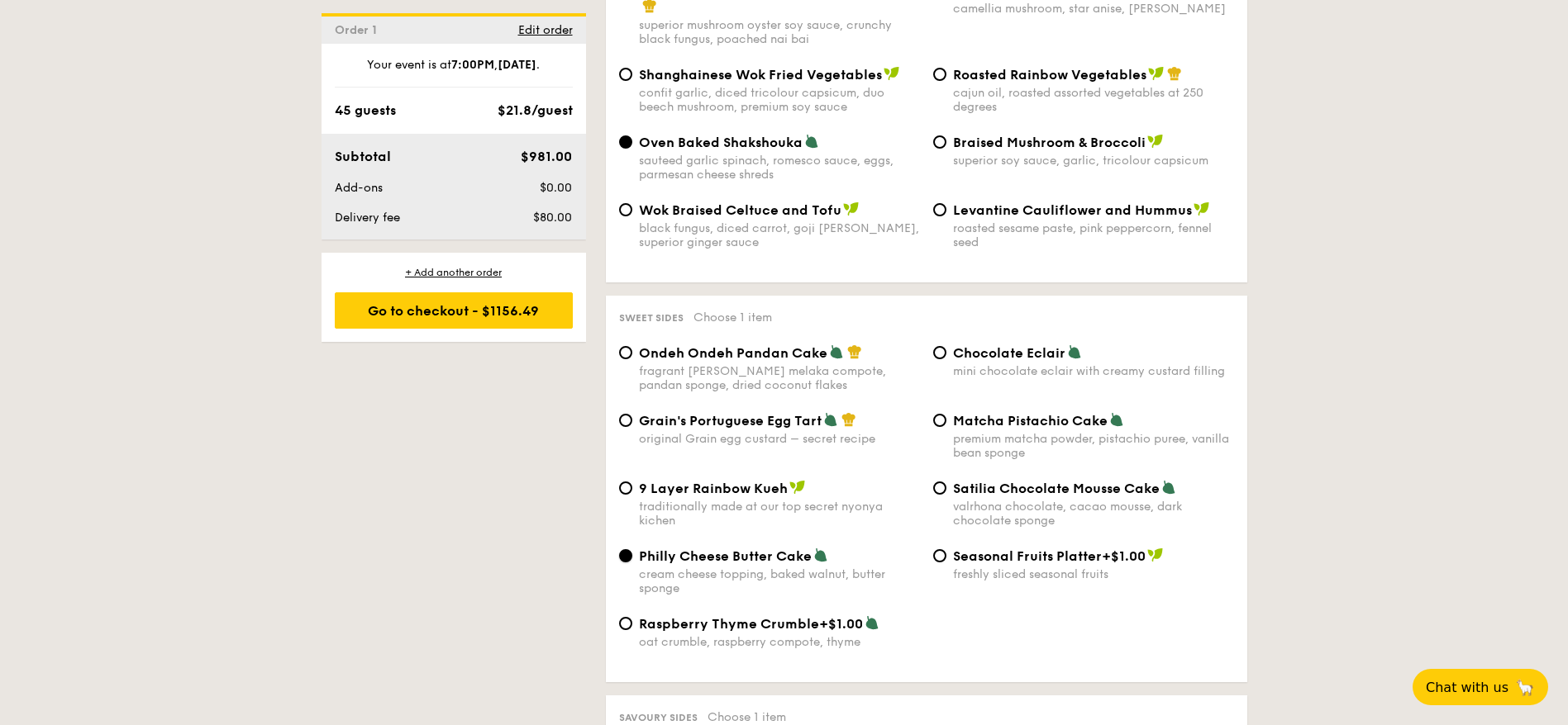
scroll to position [2602, 0]
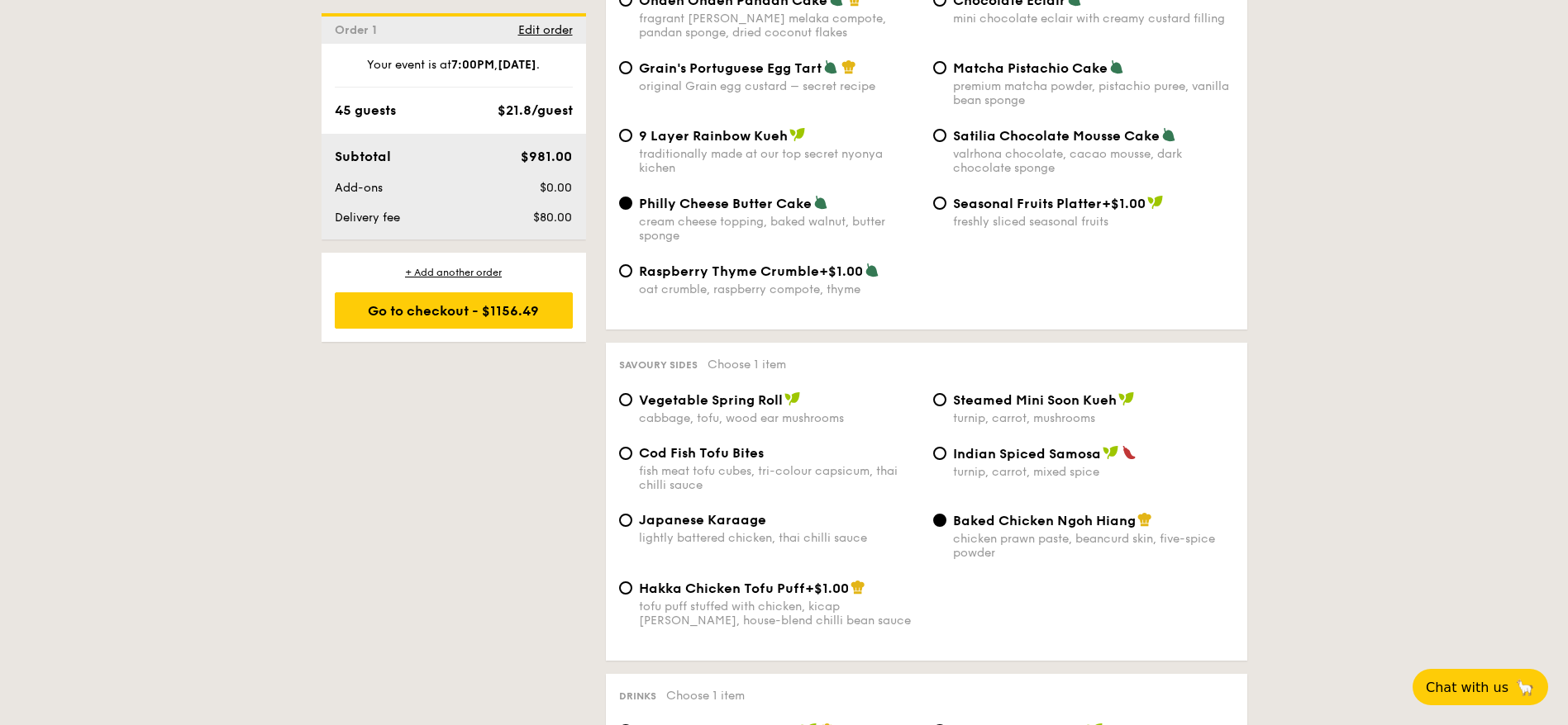
click at [669, 512] on span "Japanese Karaage" at bounding box center [702, 520] width 127 height 15
click at [632, 513] on input "Japanese Karaage lightly battered chicken, thai chilli sauce" at bounding box center [625, 520] width 13 height 13
radio input "true"
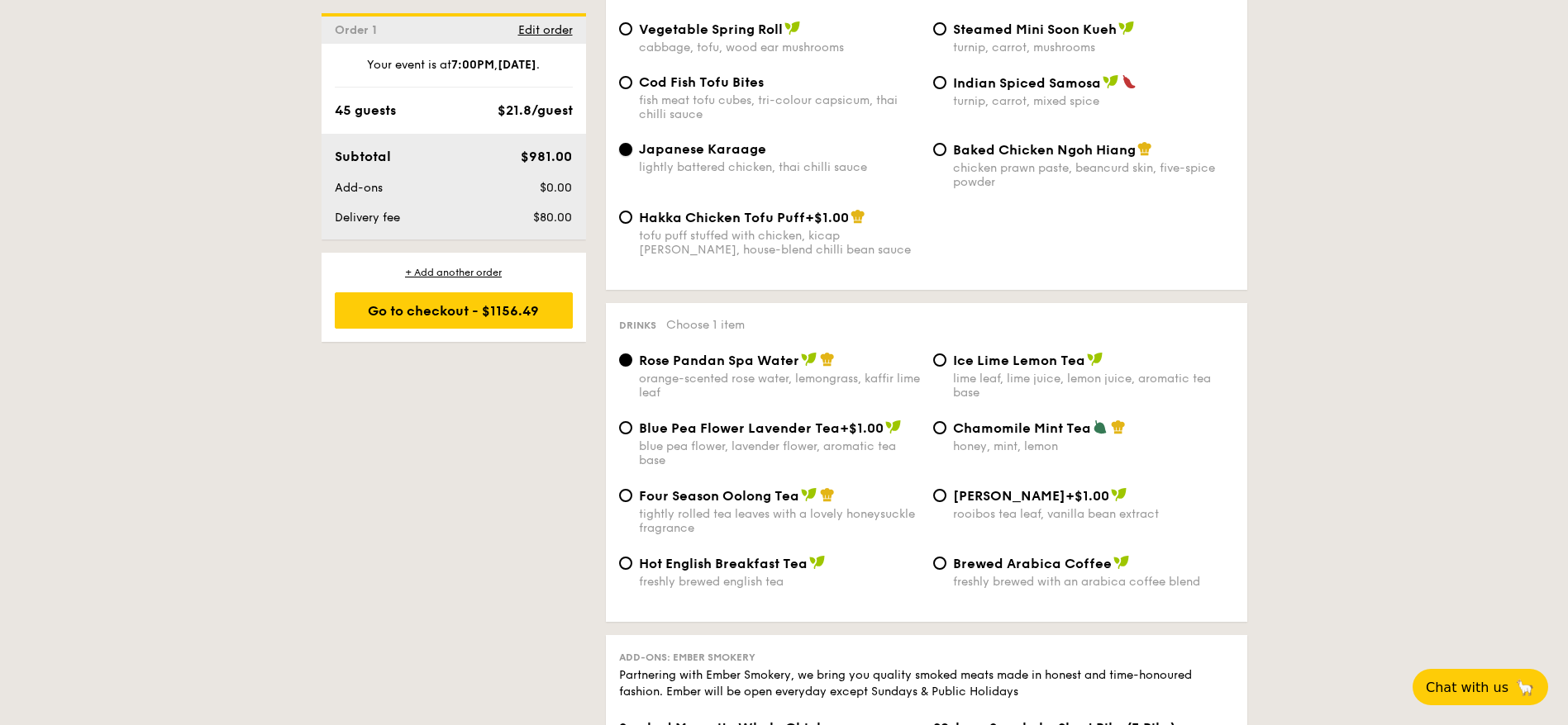
scroll to position [2974, 0]
click at [992, 351] on div "Ice Lime Lemon Tea lime leaf, lime juice, lemon juice, aromatic tea base" at bounding box center [1094, 375] width 281 height 48
click at [947, 353] on input "Ice Lime Lemon Tea lime leaf, lime juice, lemon juice, aromatic tea base" at bounding box center [940, 360] width 13 height 13
radio input "true"
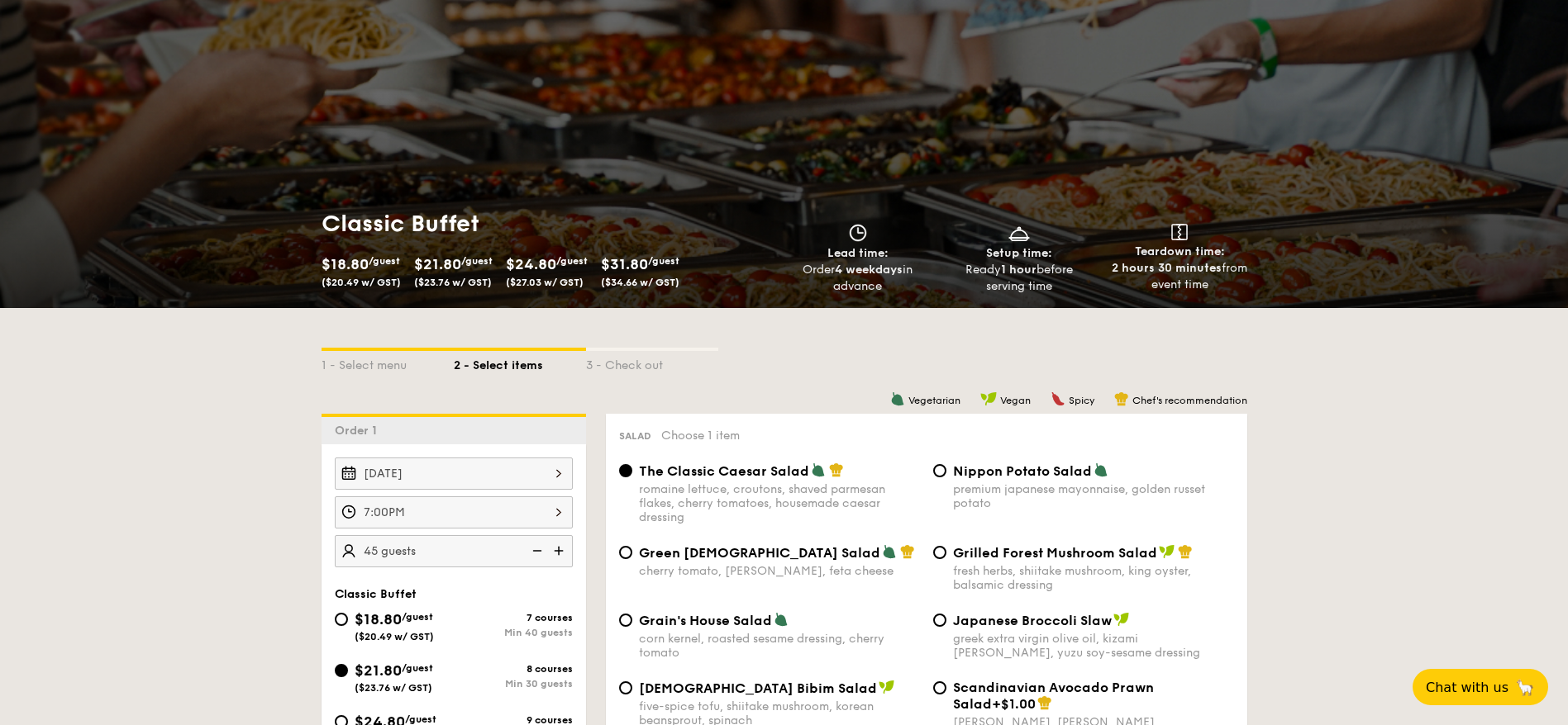
scroll to position [124, 0]
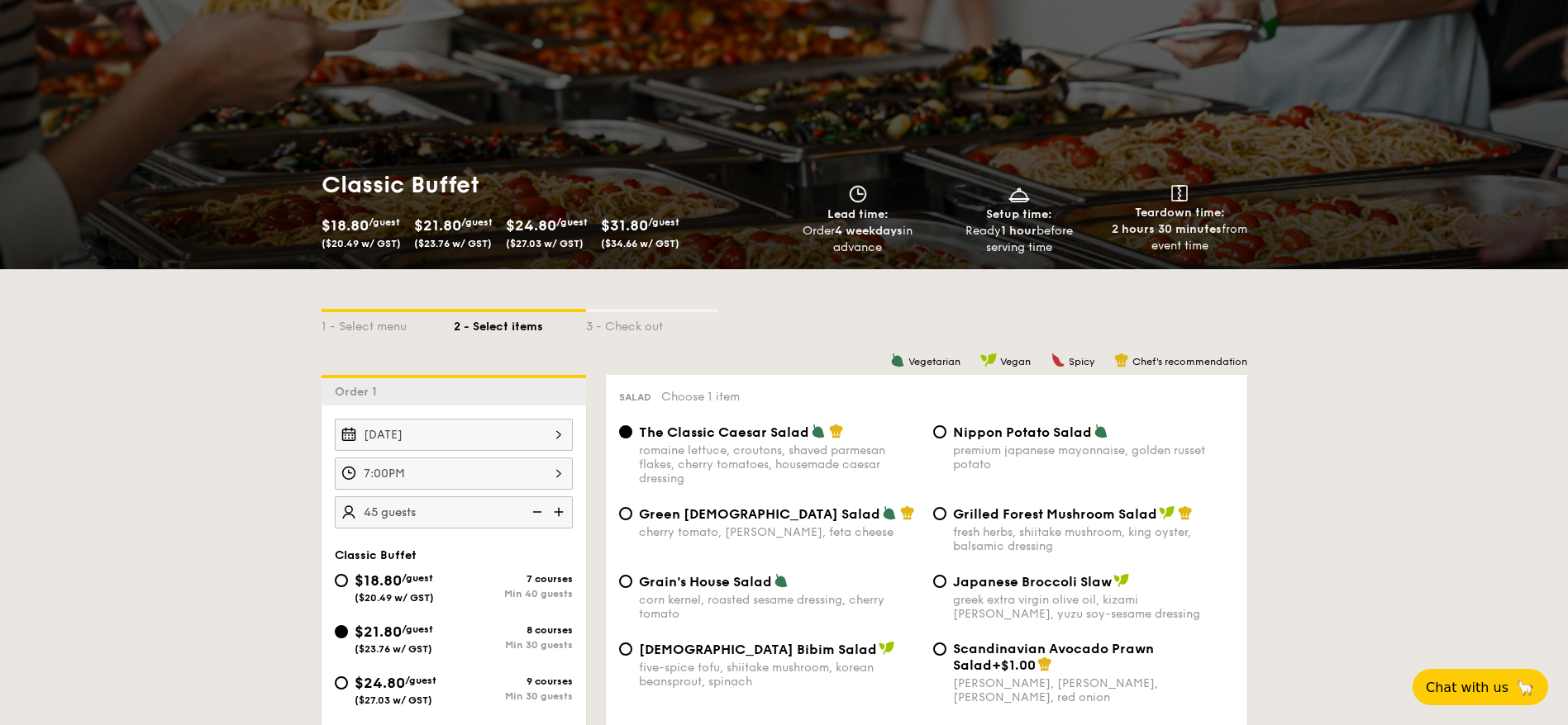
click at [557, 512] on img at bounding box center [561, 512] width 25 height 32
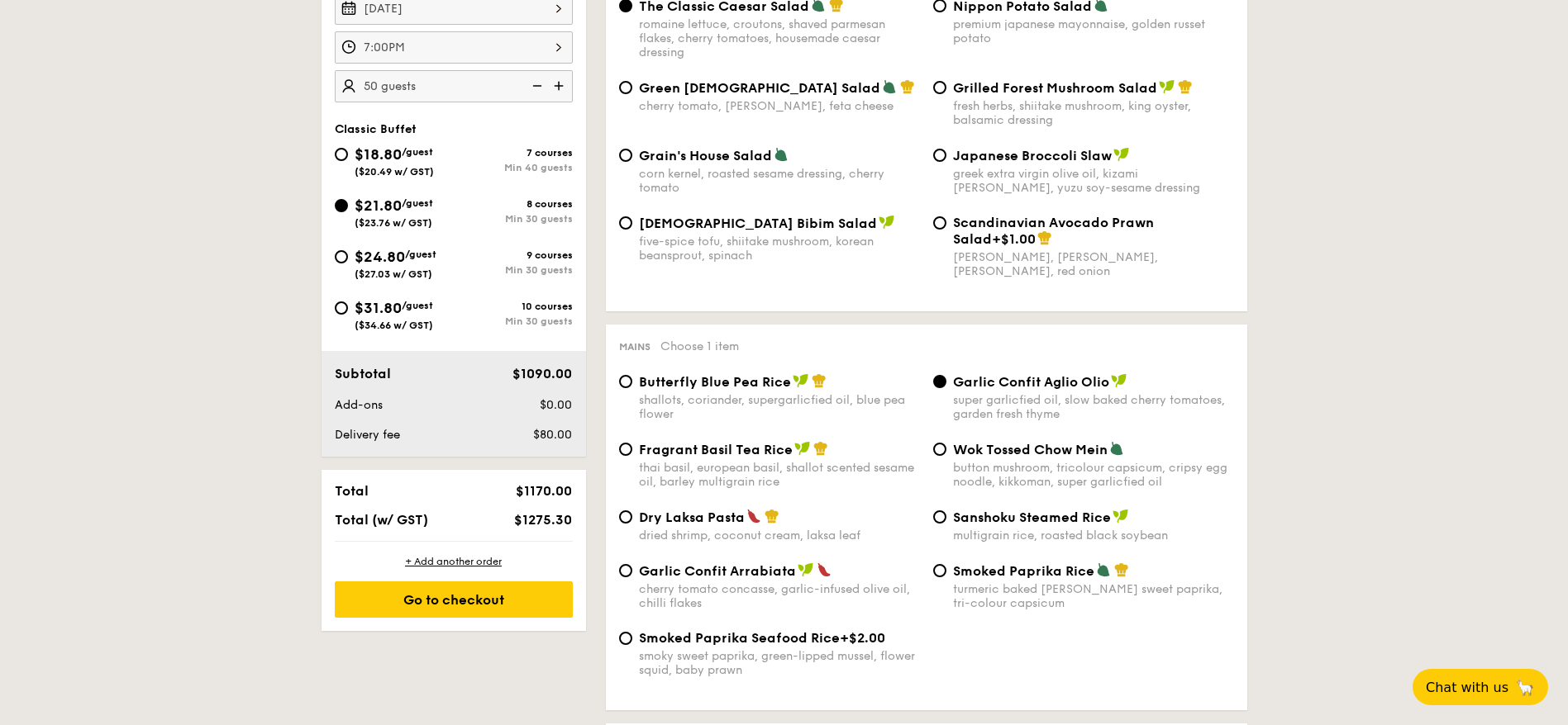
scroll to position [619, 0]
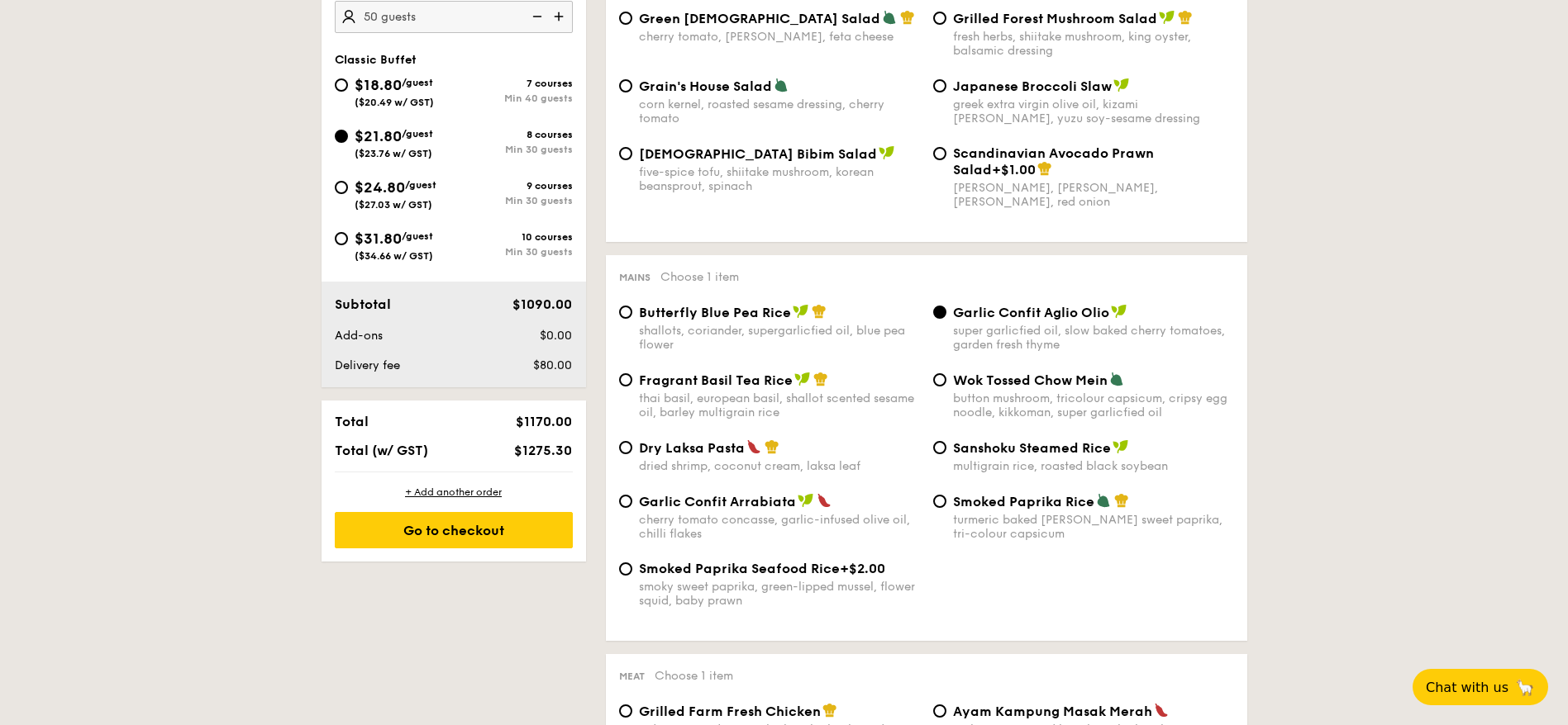
click at [536, 21] on img at bounding box center [536, 16] width 25 height 32
type input "45 guests"
click at [397, 529] on div "Go to checkout" at bounding box center [453, 531] width 238 height 37
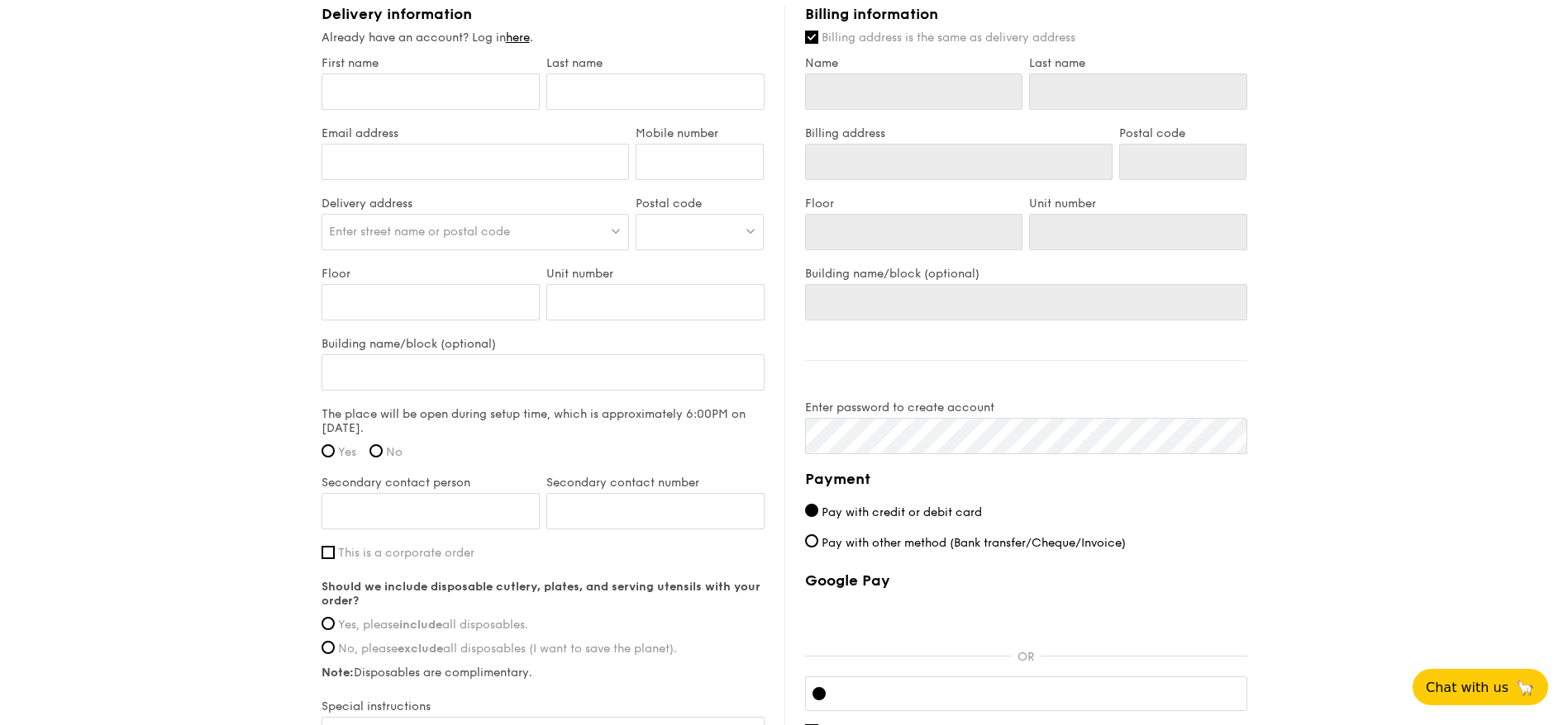
scroll to position [991, 0]
